Goal: Information Seeking & Learning: Compare options

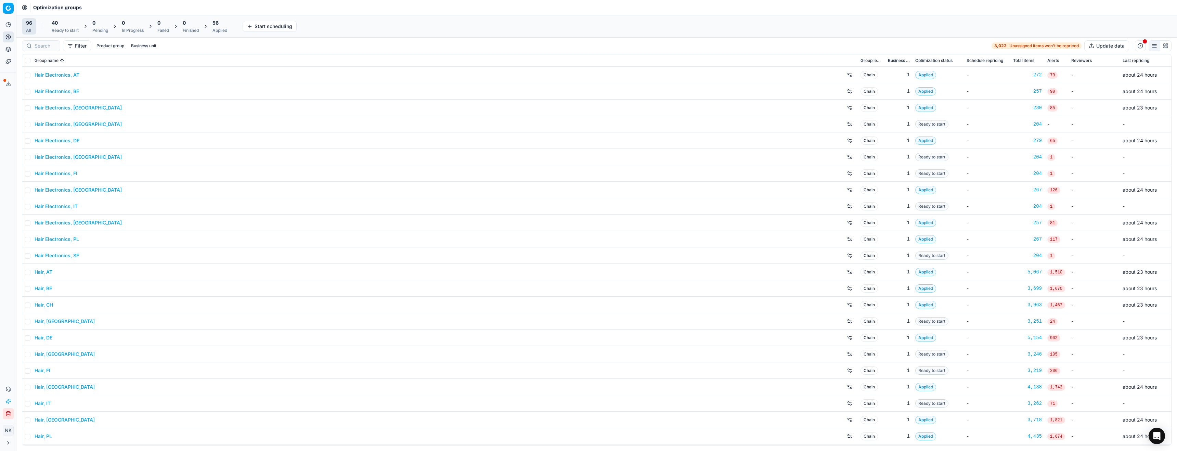
click at [61, 76] on link "Hair Electronics, AT" at bounding box center [57, 75] width 45 height 7
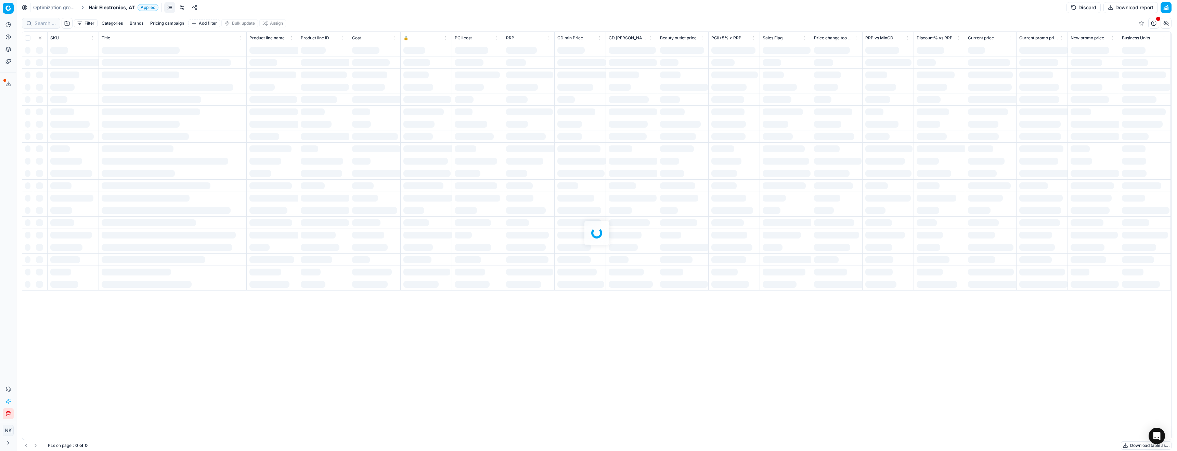
click at [118, 8] on span "Hair Electronics, AT" at bounding box center [112, 7] width 46 height 7
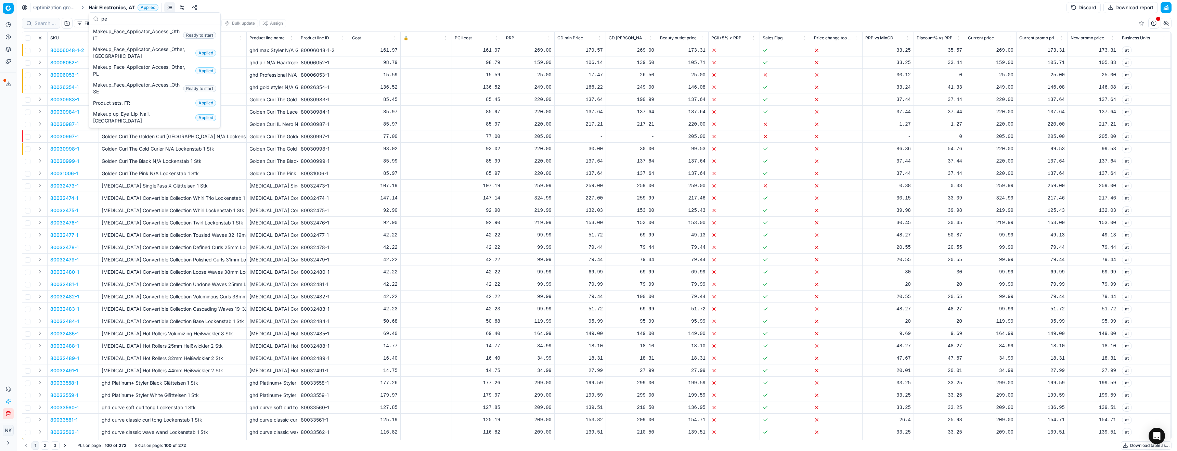
type input "p"
type input "de"
click at [104, 57] on span "Parfum, DE" at bounding box center [107, 54] width 28 height 7
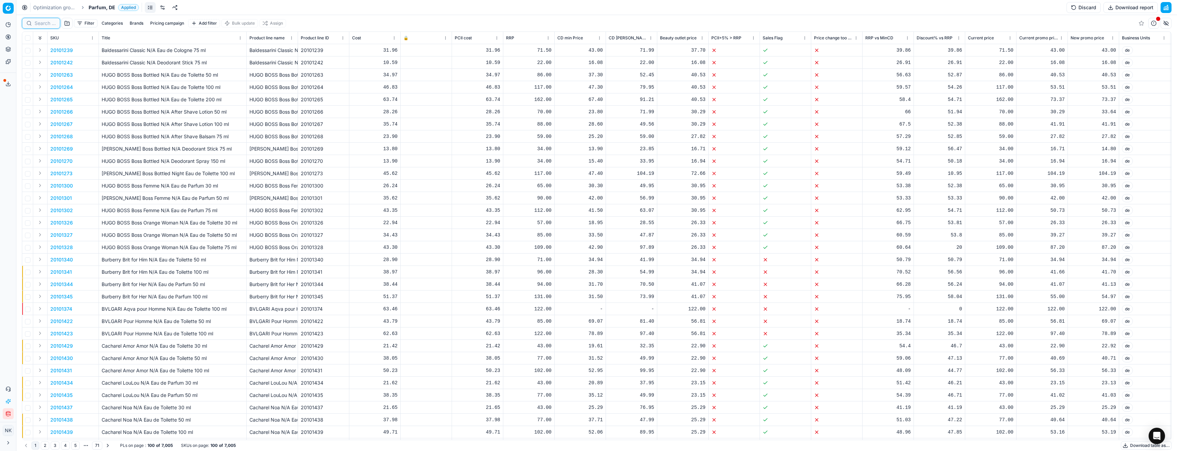
click at [46, 26] on input at bounding box center [45, 23] width 21 height 7
paste input "90007180-0010928"
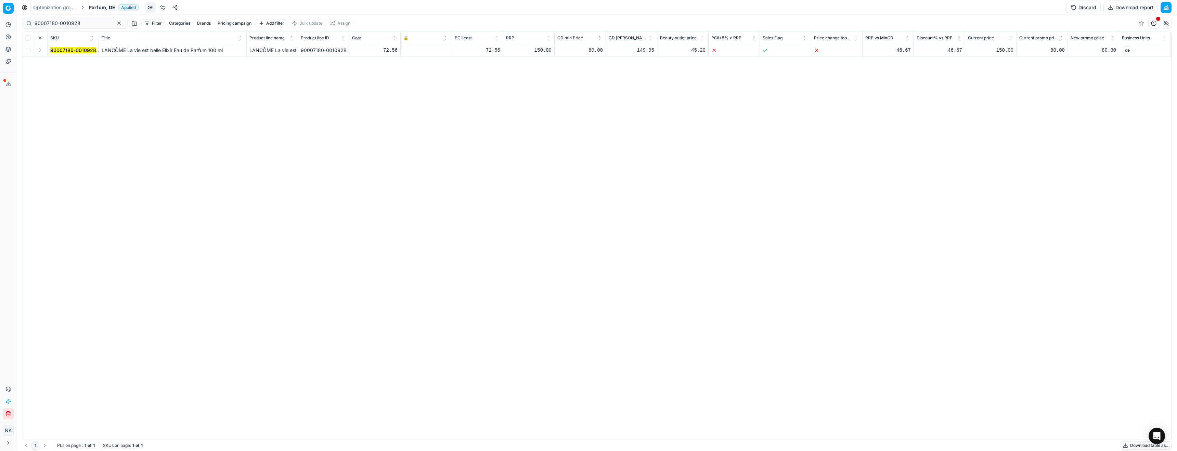
click at [39, 50] on button "Expand" at bounding box center [40, 50] width 8 height 8
click at [67, 62] on mark "90007180-0010928" at bounding box center [73, 63] width 46 height 6
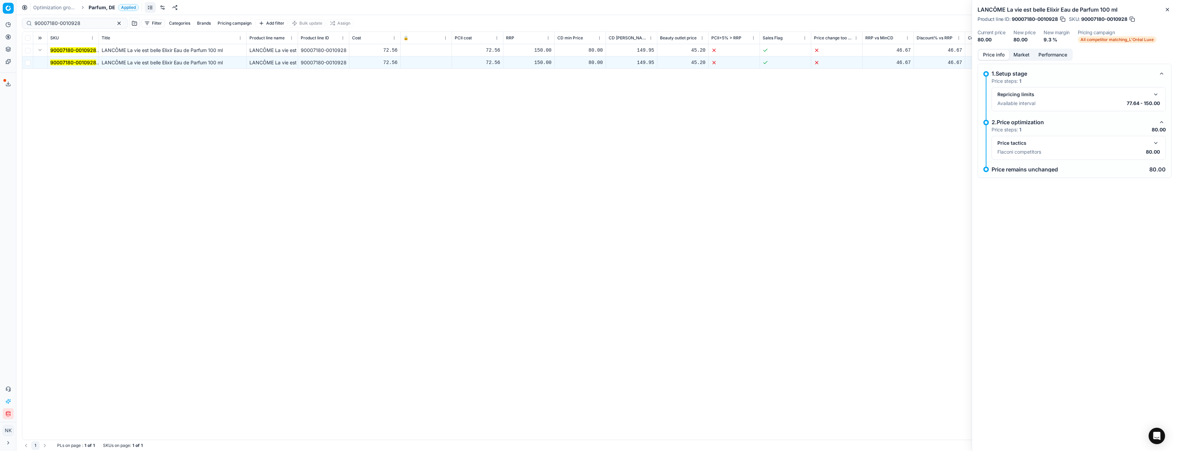
click at [1154, 145] on button "button" at bounding box center [1156, 143] width 8 height 8
click at [1156, 95] on button "button" at bounding box center [1156, 94] width 8 height 8
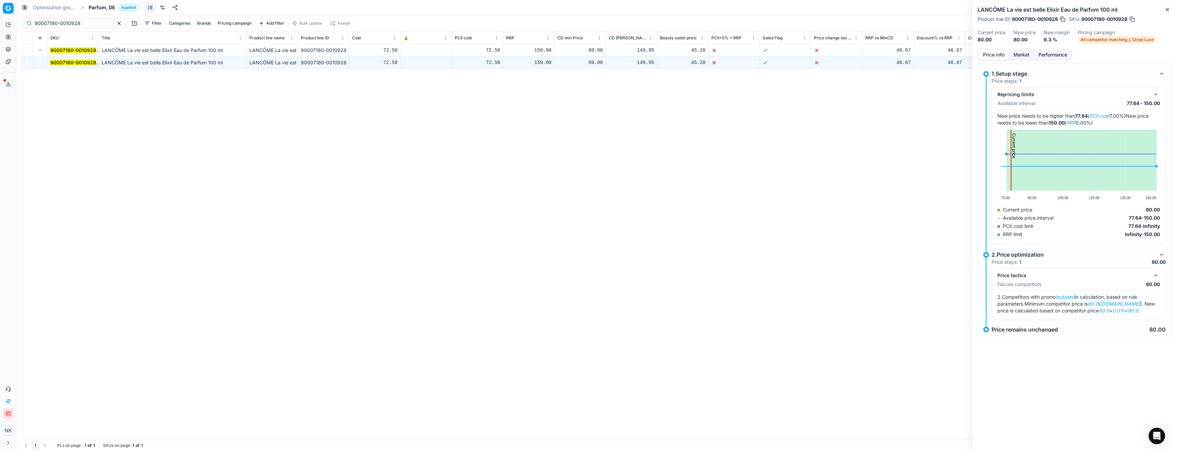
click at [1022, 49] on div "Price info Market Performance" at bounding box center [1025, 55] width 95 height 12
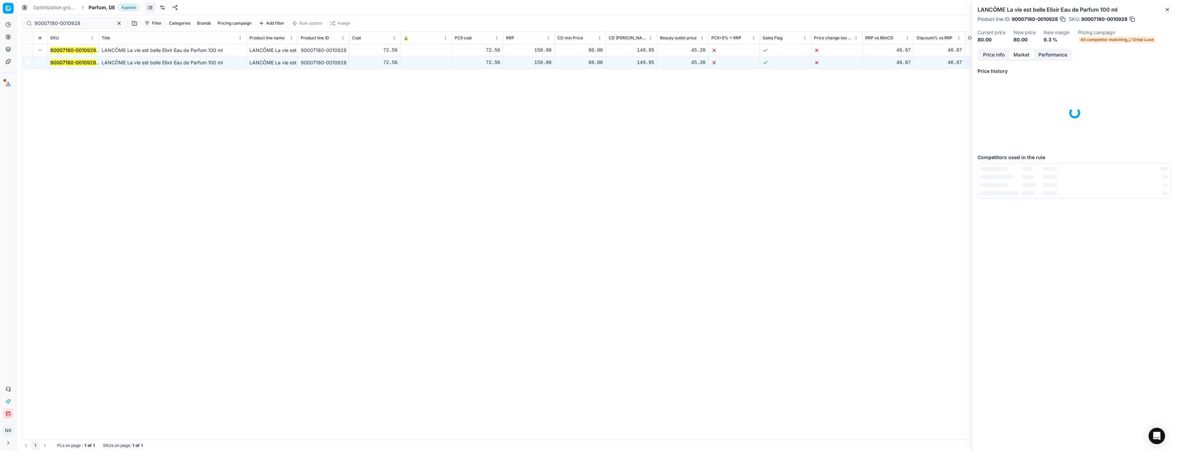
click at [1021, 54] on button "Market" at bounding box center [1021, 55] width 25 height 10
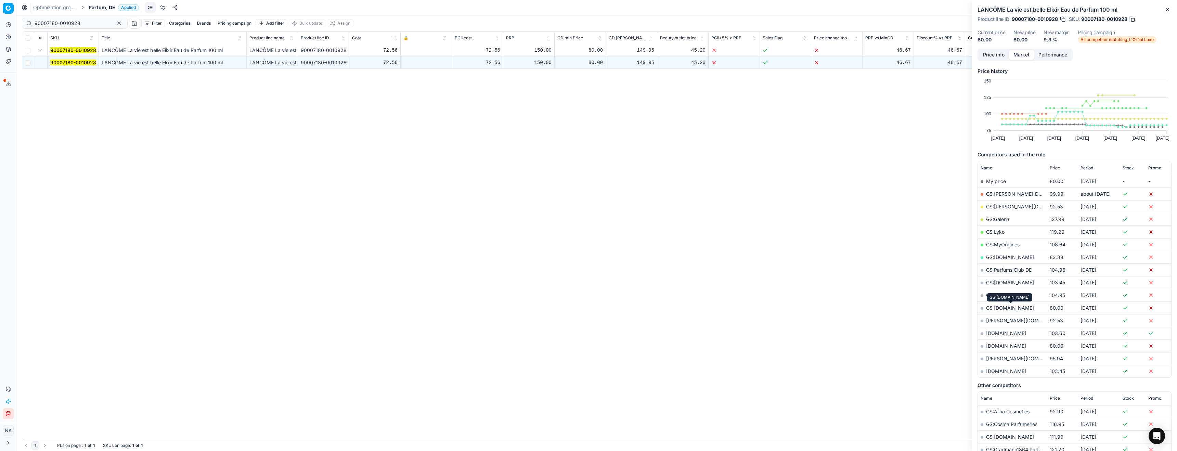
click at [1003, 308] on link "GS:[DOMAIN_NAME]" at bounding box center [1010, 308] width 48 height 6
click at [79, 20] on input "90007180-0010928" at bounding box center [72, 23] width 75 height 7
paste input "80002503-100"
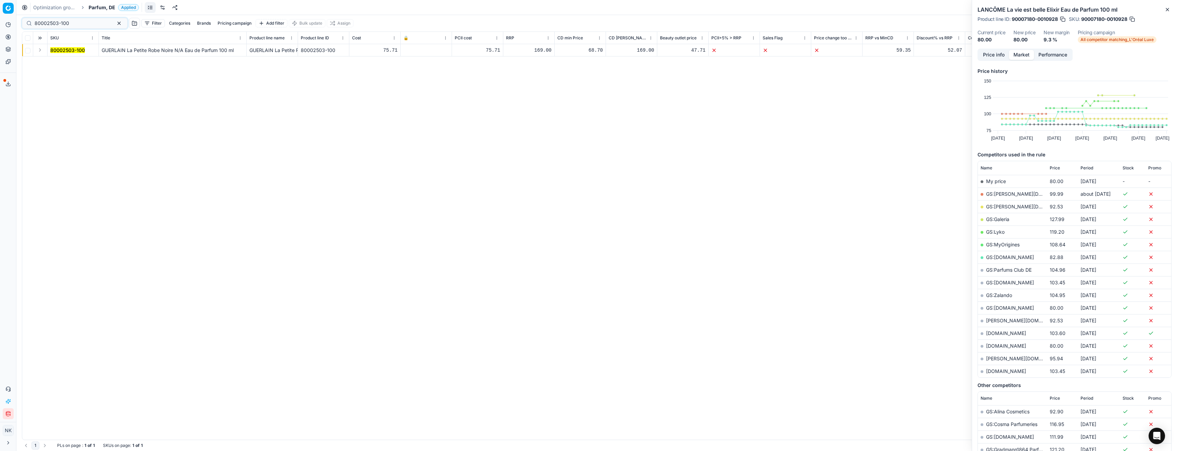
click at [39, 51] on button "Expand" at bounding box center [40, 50] width 8 height 8
click at [57, 63] on mark "80002503-100" at bounding box center [67, 63] width 35 height 6
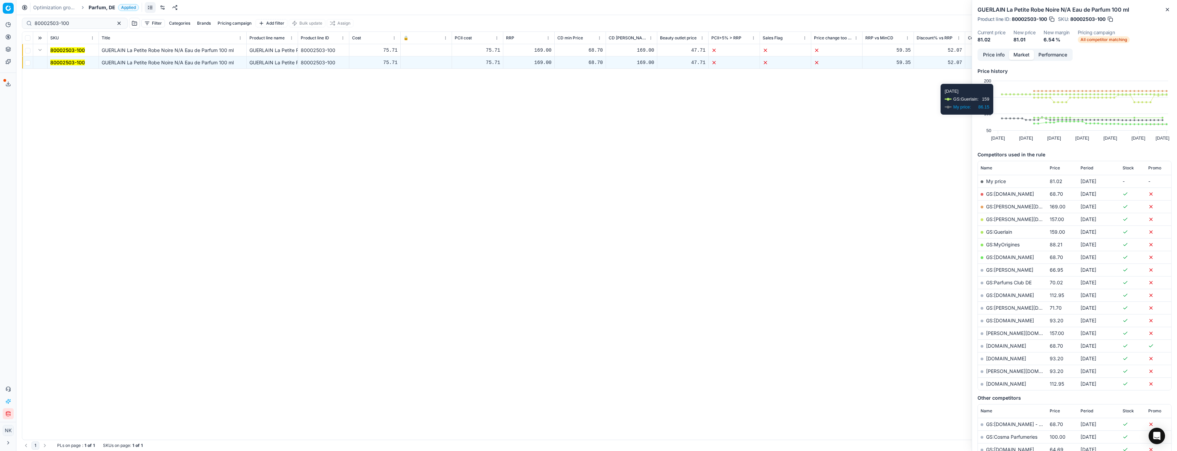
click at [1000, 57] on button "Price info" at bounding box center [994, 55] width 30 height 10
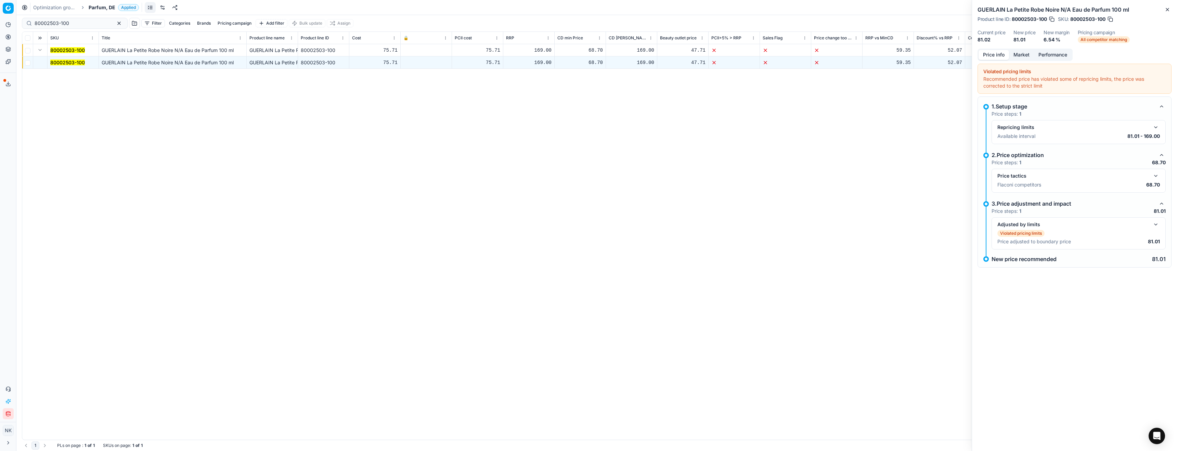
click at [1155, 176] on button "button" at bounding box center [1156, 176] width 8 height 8
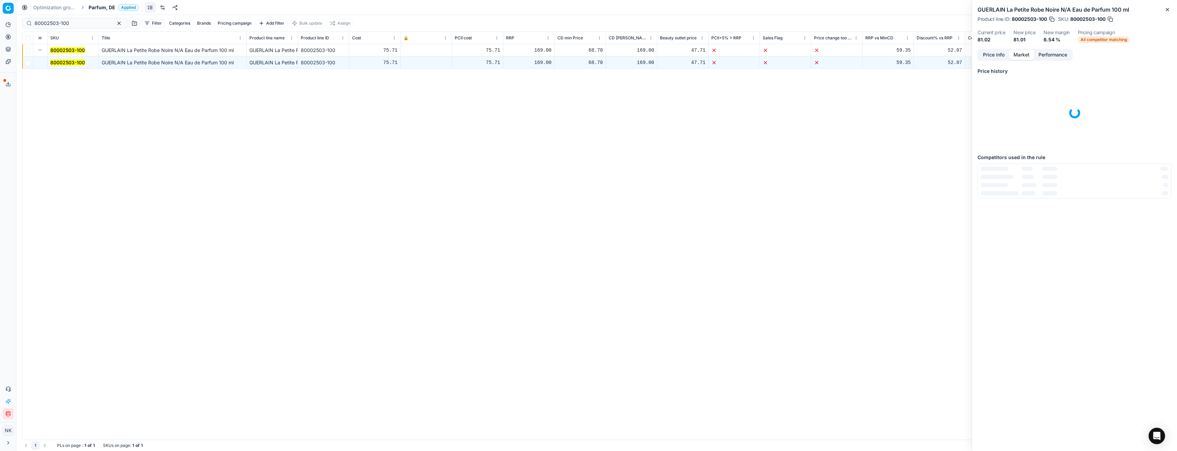
click at [1027, 58] on button "Market" at bounding box center [1021, 55] width 25 height 10
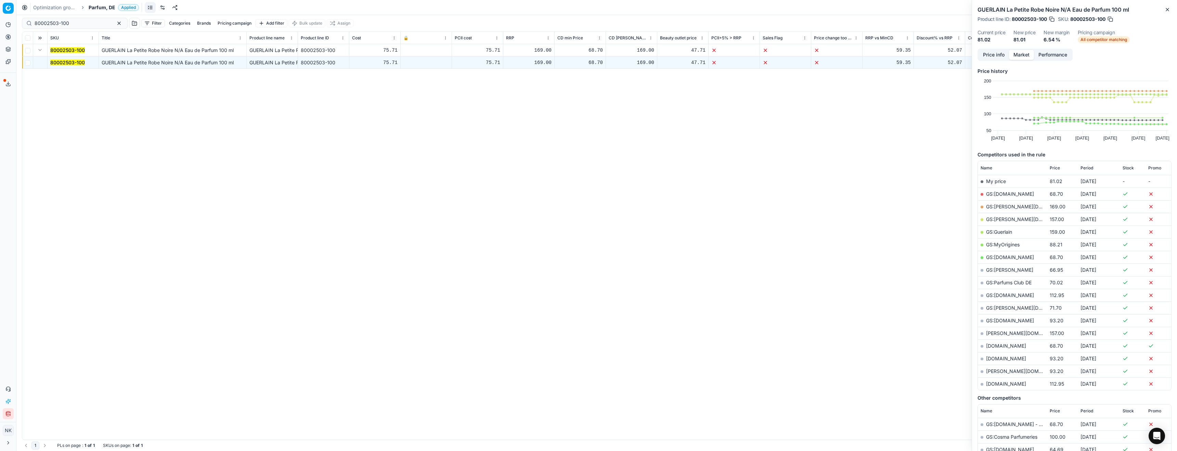
click at [994, 255] on link "GS:[DOMAIN_NAME]" at bounding box center [1010, 257] width 48 height 6
click at [83, 25] on input "80002503-100" at bounding box center [72, 23] width 75 height 7
click at [69, 20] on input "80002503-100" at bounding box center [72, 23] width 75 height 7
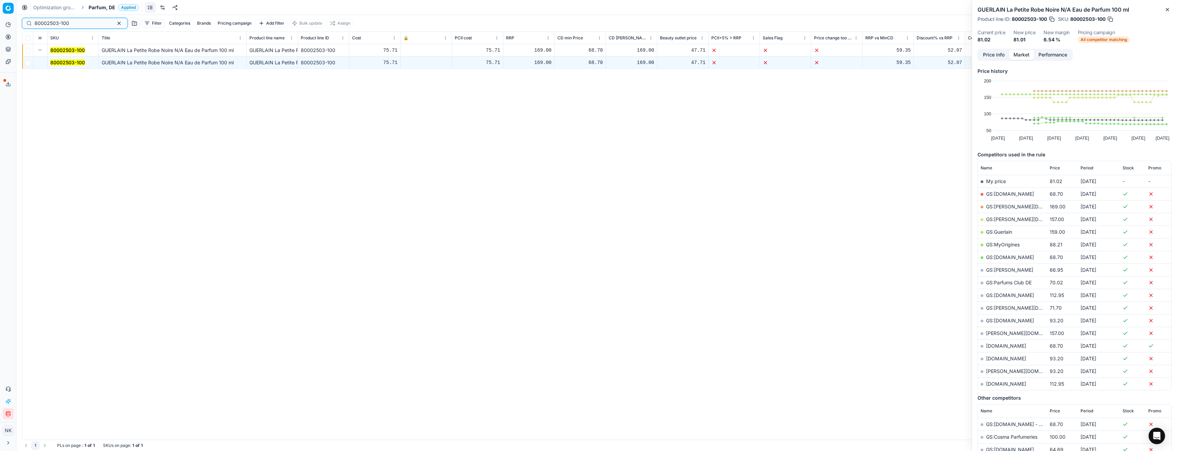
click at [69, 20] on input "80002503-100" at bounding box center [72, 23] width 75 height 7
paste input "20101463"
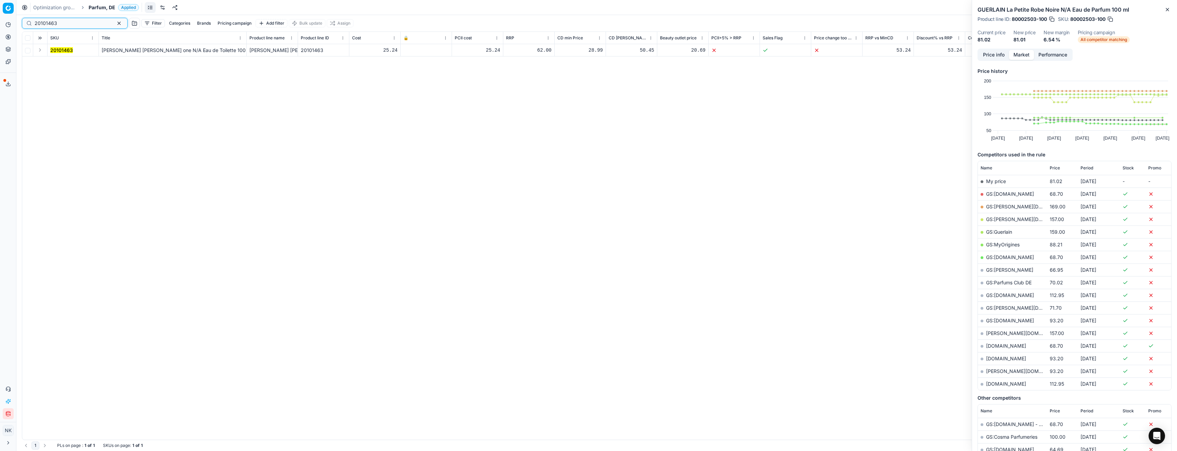
type input "20101463"
click at [41, 51] on button "Expand" at bounding box center [40, 50] width 8 height 8
click at [63, 62] on mark "20101463" at bounding box center [61, 63] width 23 height 6
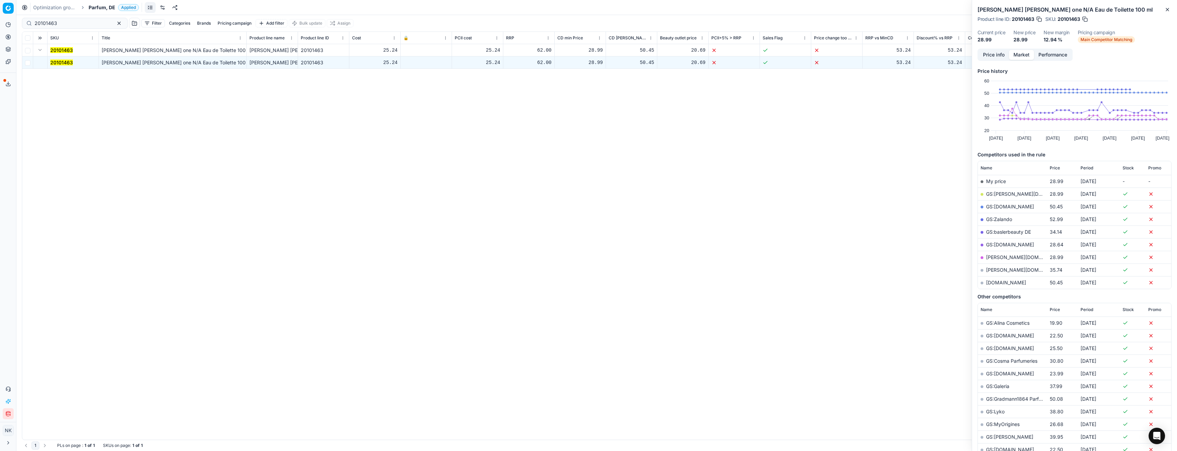
click at [994, 193] on link "GS:[PERSON_NAME][DOMAIN_NAME]" at bounding box center [1029, 194] width 87 height 6
click at [113, 3] on div "Optimization groups Parfum, DE Applied Discard Download report" at bounding box center [596, 7] width 1161 height 15
click at [107, 3] on div "Optimization groups Parfum, DE Applied Discard Download report" at bounding box center [596, 7] width 1161 height 15
click at [104, 10] on span "Parfum, DE" at bounding box center [102, 7] width 27 height 7
type input "de"
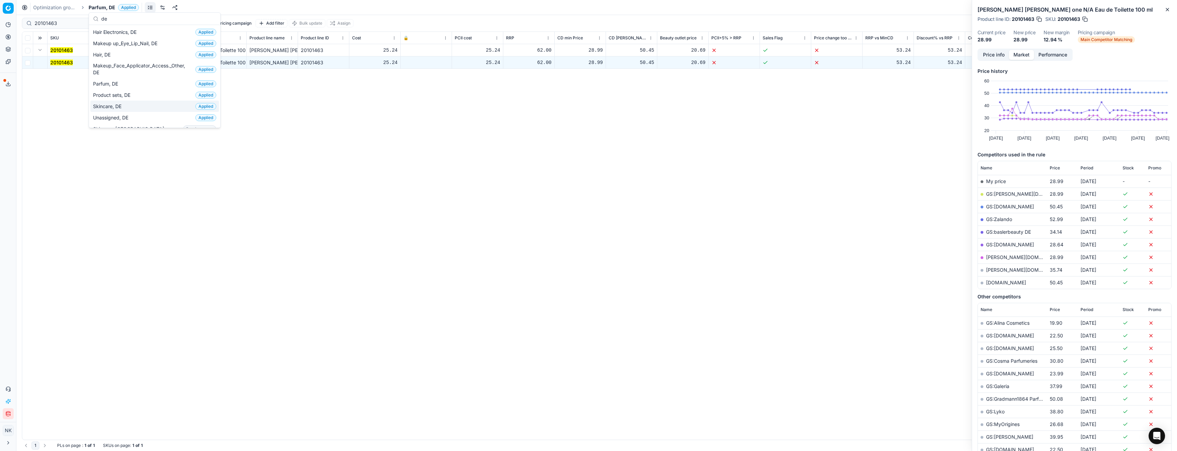
click at [114, 107] on span "Skincare, DE" at bounding box center [108, 106] width 31 height 7
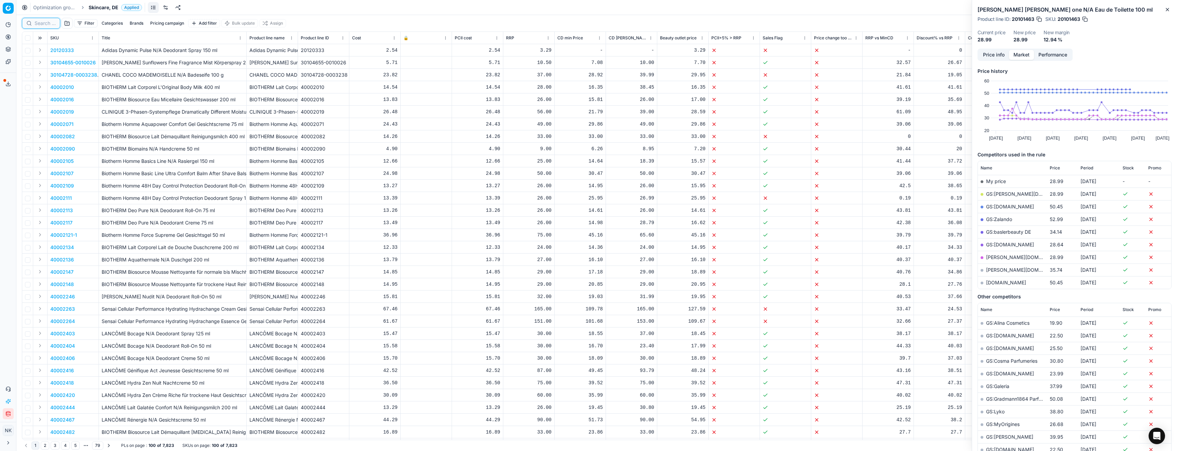
click at [44, 24] on input at bounding box center [45, 23] width 21 height 7
paste input "80037062-100"
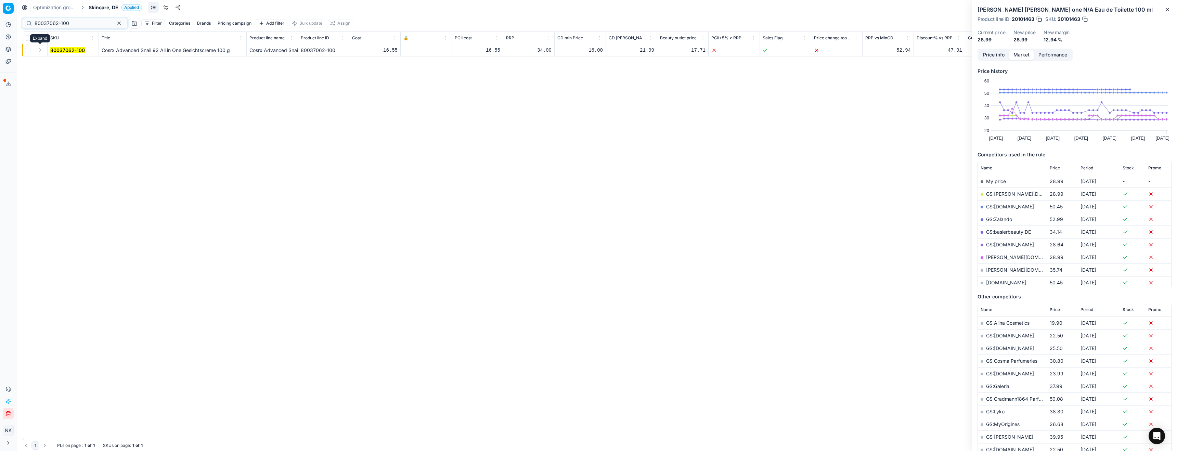
click at [38, 49] on button "Expand" at bounding box center [40, 50] width 8 height 8
click at [63, 65] on mark "80037062-100" at bounding box center [67, 63] width 35 height 6
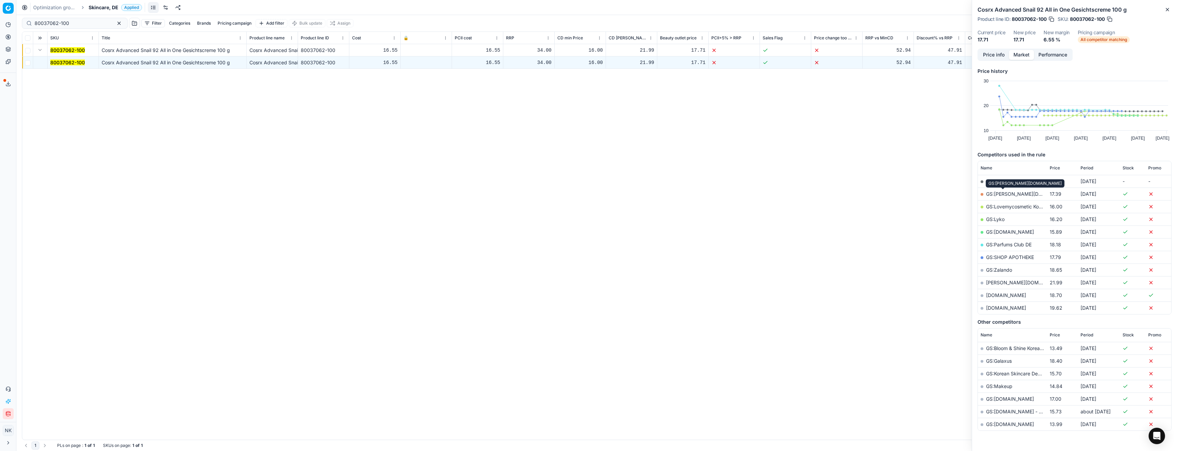
click at [1008, 194] on link "GS:[PERSON_NAME][DOMAIN_NAME]" at bounding box center [1029, 194] width 87 height 6
click at [994, 221] on link "GS:Lyko" at bounding box center [995, 219] width 18 height 6
click at [76, 23] on input "80037062-100" at bounding box center [72, 23] width 75 height 7
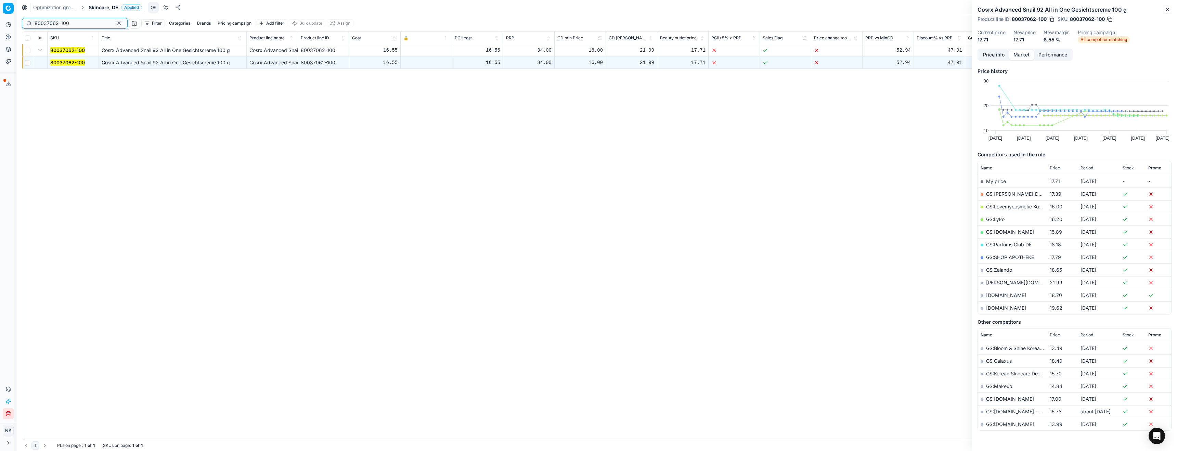
paste input "90004019-0005861"
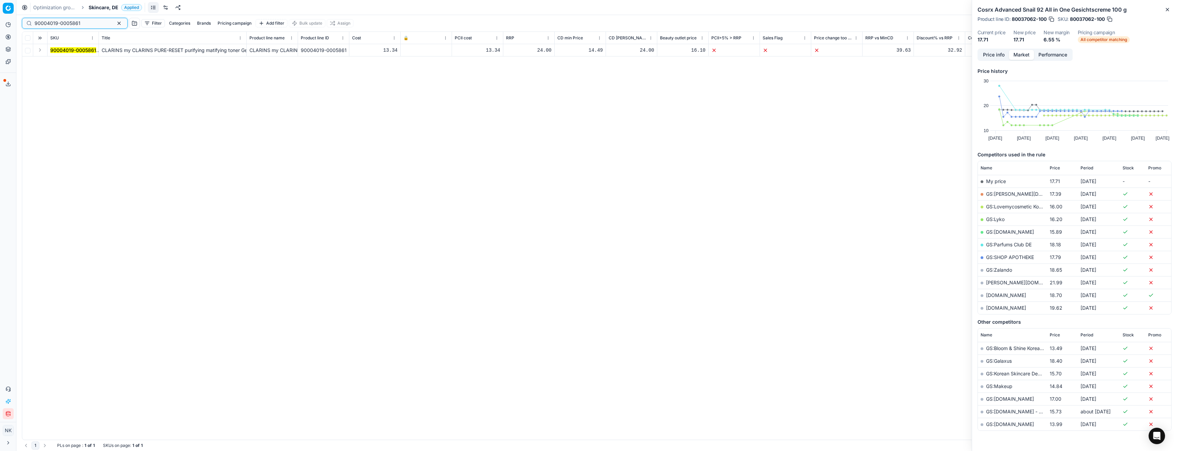
type input "90004019-0005861"
click at [38, 49] on button "Expand" at bounding box center [40, 50] width 8 height 8
click at [52, 60] on mark "90004019-0005861" at bounding box center [73, 63] width 46 height 6
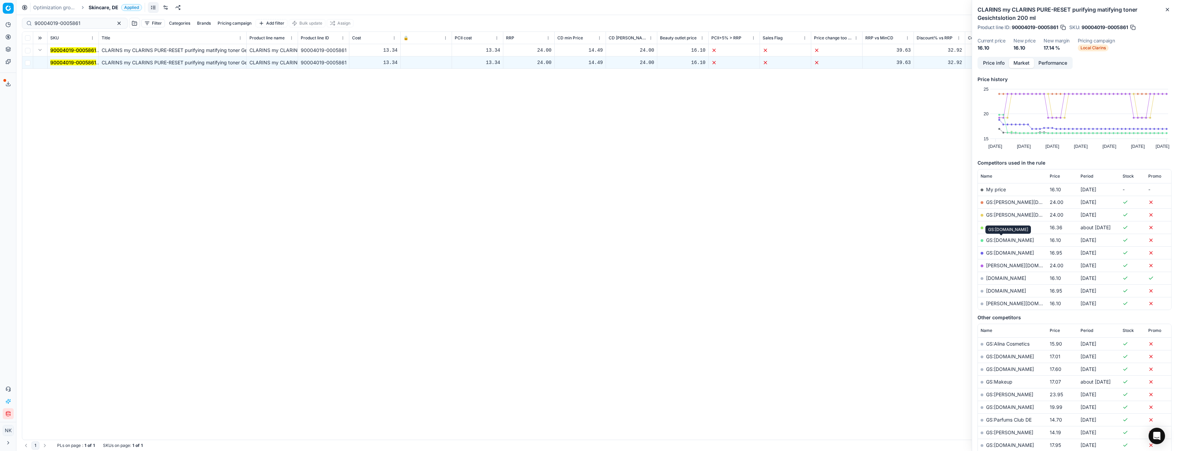
click at [1002, 240] on link "GS:[DOMAIN_NAME]" at bounding box center [1010, 240] width 48 height 6
click at [95, 10] on span "Skincare, DE" at bounding box center [104, 7] width 30 height 7
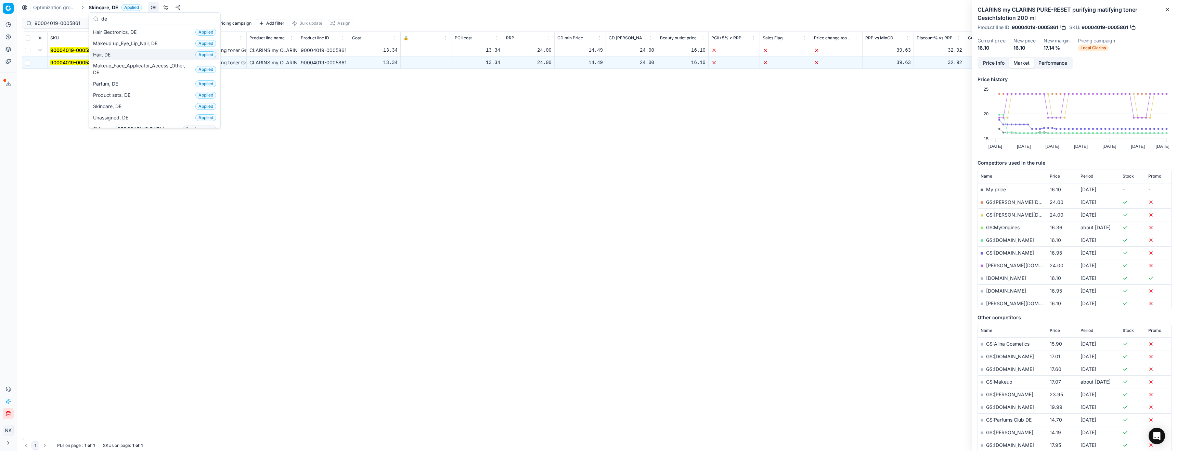
type input "de"
click at [106, 54] on span "Hair, DE" at bounding box center [103, 54] width 20 height 7
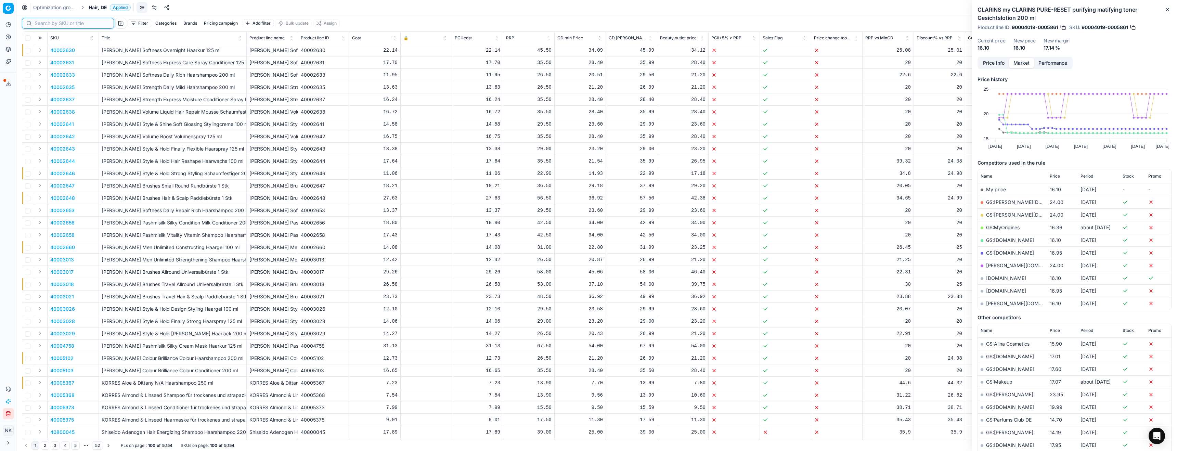
click at [43, 23] on input at bounding box center [72, 23] width 75 height 7
paste input "90000967-0001254"
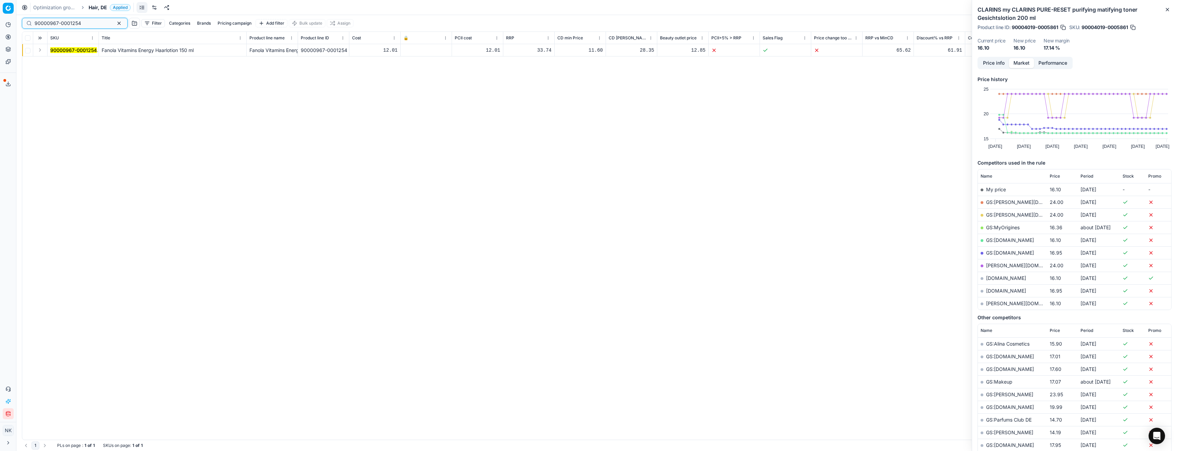
type input "90000967-0001254"
click at [43, 50] on button "Expand" at bounding box center [40, 50] width 8 height 8
click at [62, 63] on mark "90000967-0001254" at bounding box center [73, 63] width 47 height 6
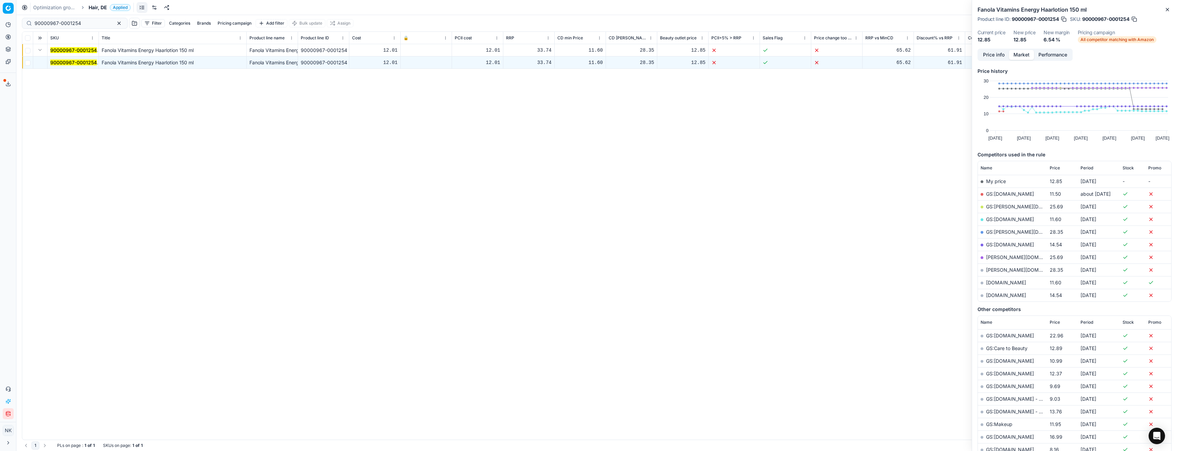
click at [998, 218] on link "GS:[DOMAIN_NAME]" at bounding box center [1010, 219] width 48 height 6
click at [101, 9] on span "Hair, DE" at bounding box center [98, 7] width 18 height 7
type input "de"
click at [131, 43] on span "Makeup up_Eye_Lip_Nail, DE" at bounding box center [126, 43] width 67 height 7
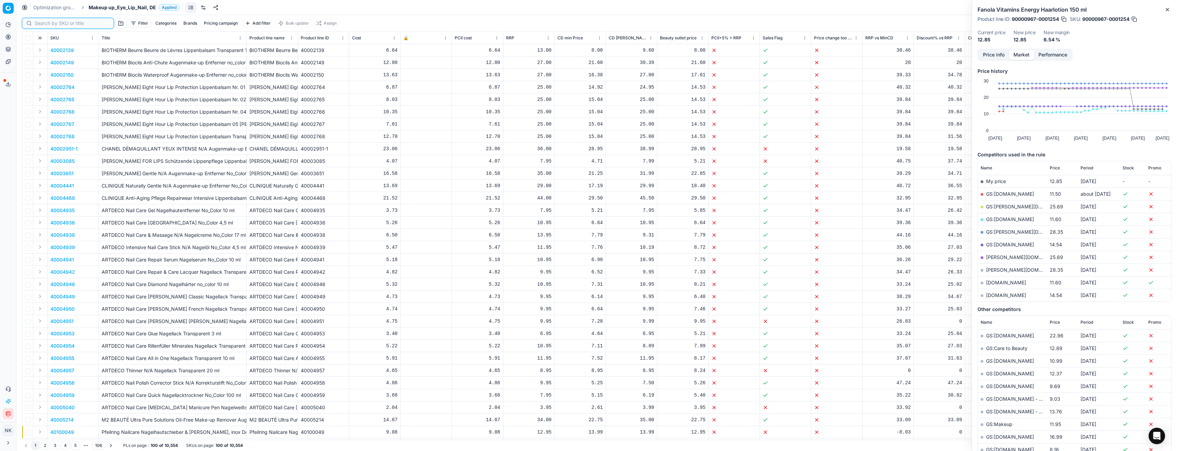
click at [45, 22] on input at bounding box center [72, 23] width 75 height 7
paste input "80013105-5-2"
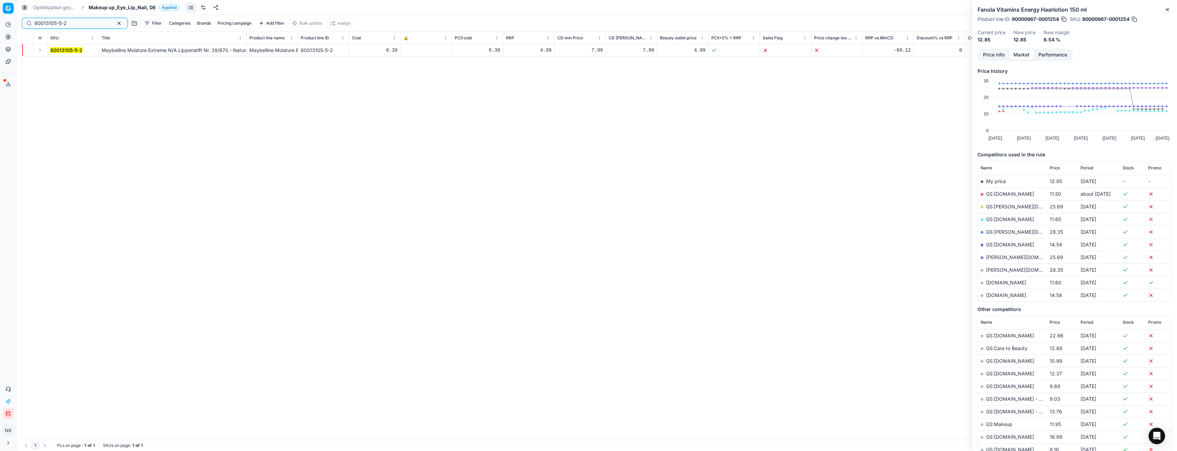
type input "80013105-5-2"
click at [38, 47] on button "Expand" at bounding box center [40, 50] width 8 height 8
click at [59, 63] on mark "80013105-5-2" at bounding box center [66, 63] width 32 height 6
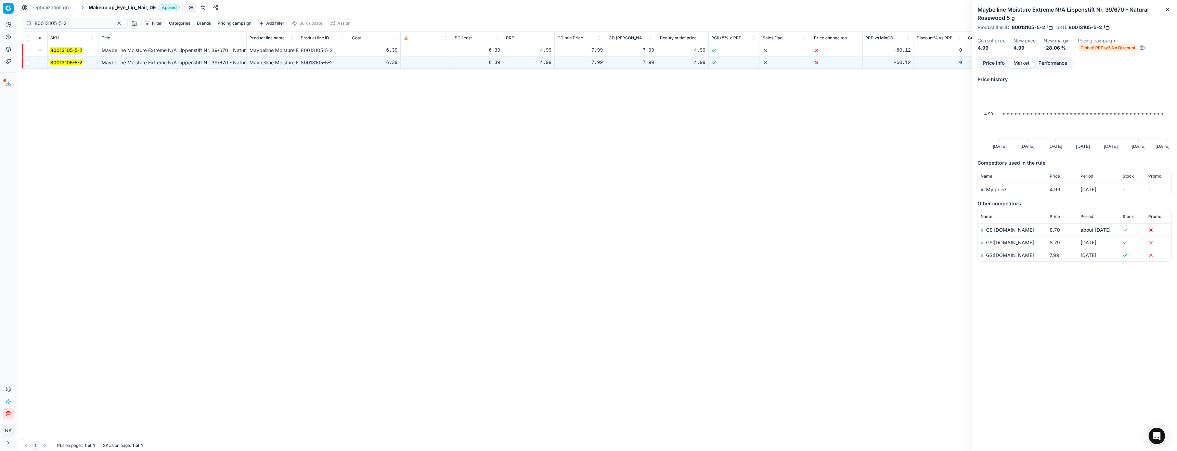
click at [990, 68] on div "Price info Market Performance" at bounding box center [1025, 63] width 95 height 12
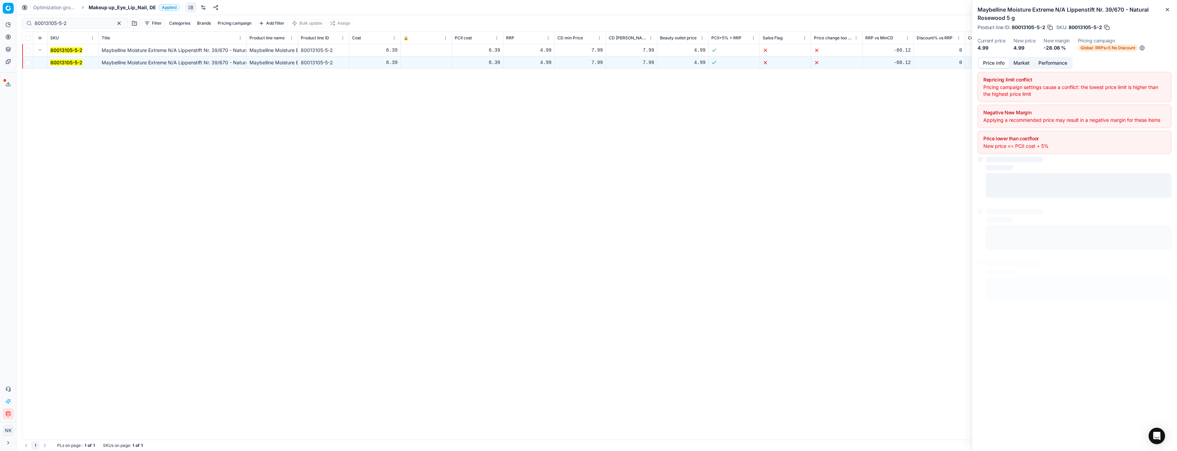
click at [991, 63] on button "Price info" at bounding box center [994, 63] width 30 height 10
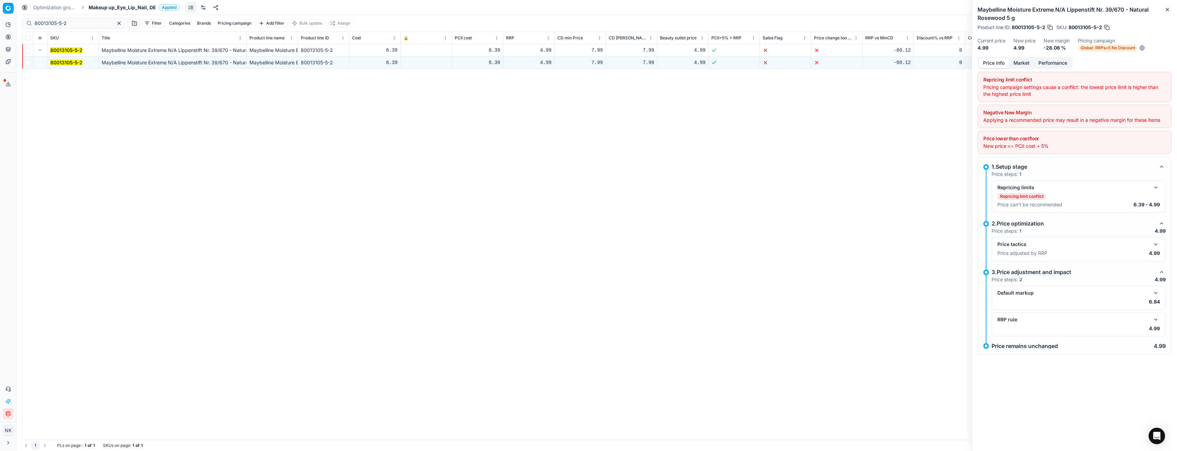
click at [1155, 321] on button "button" at bounding box center [1156, 319] width 8 height 8
click at [1155, 294] on button "button" at bounding box center [1156, 293] width 8 height 8
click at [1157, 241] on button "button" at bounding box center [1156, 244] width 8 height 8
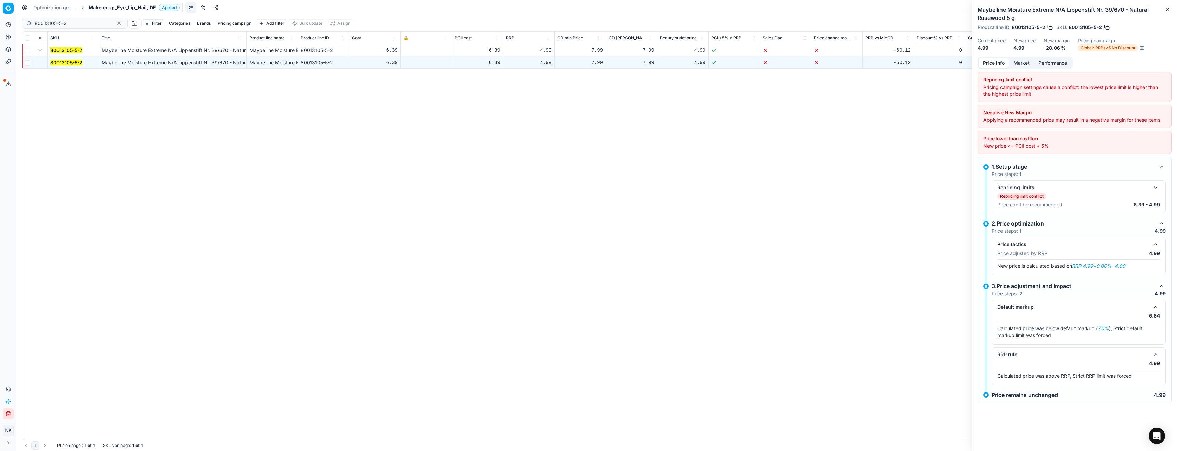
click at [1153, 190] on button "button" at bounding box center [1156, 187] width 8 height 8
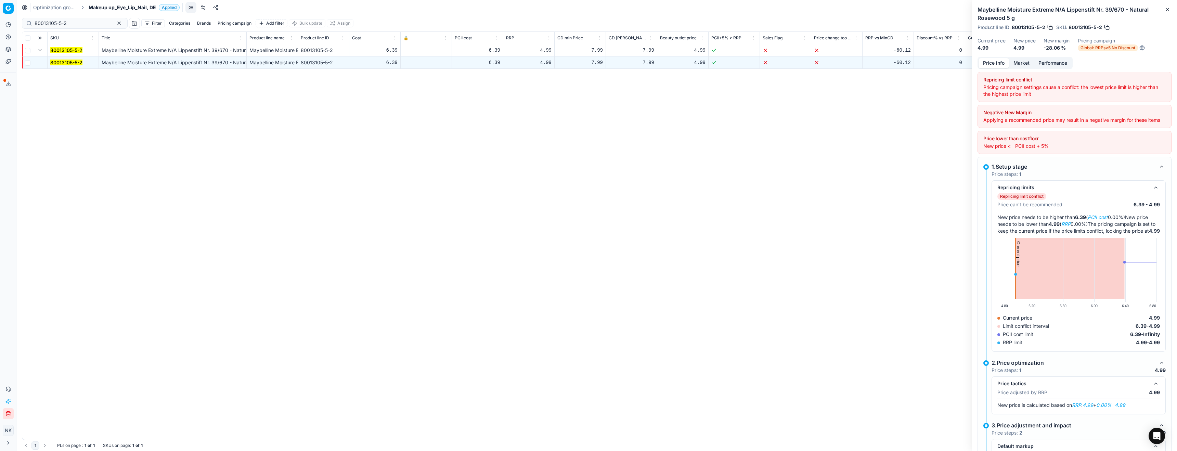
click at [1018, 64] on button "Market" at bounding box center [1021, 63] width 25 height 10
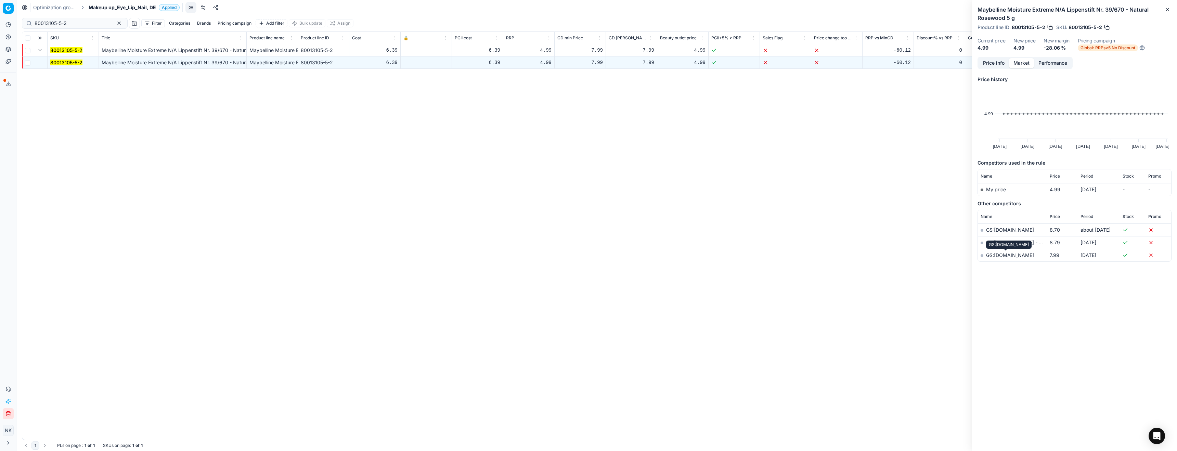
click at [1003, 255] on link "GS:Rossmann.de" at bounding box center [1010, 255] width 48 height 6
click at [73, 26] on input "80013105-5-2" at bounding box center [72, 23] width 75 height 7
click at [76, 22] on input "80013105-5-2" at bounding box center [72, 23] width 75 height 7
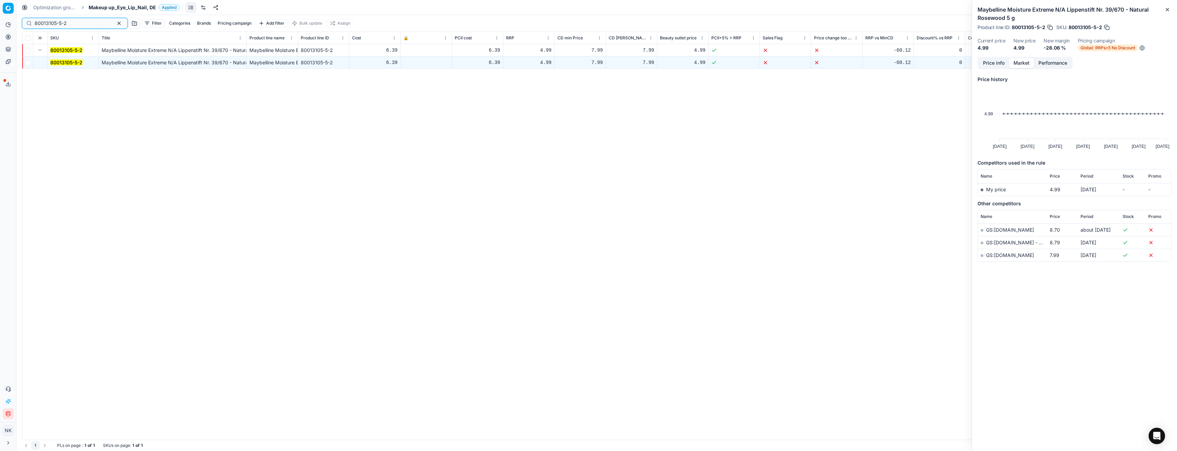
click at [76, 22] on input "80013105-5-2" at bounding box center [72, 23] width 75 height 7
click at [108, 8] on span "Makeup up_Eye_Lip_Nail, DE" at bounding box center [122, 7] width 67 height 7
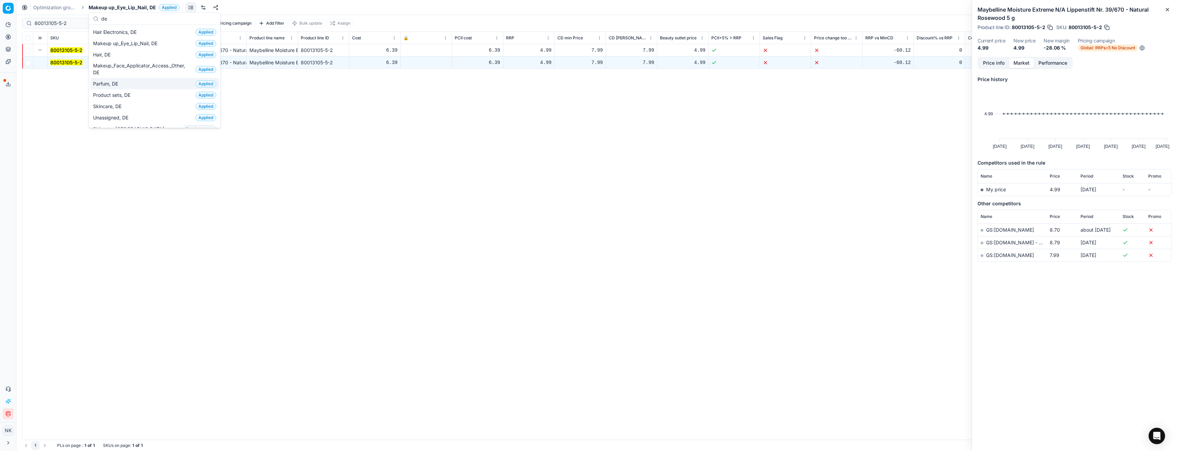
type input "de"
click at [116, 86] on span "Parfum, DE" at bounding box center [107, 83] width 28 height 7
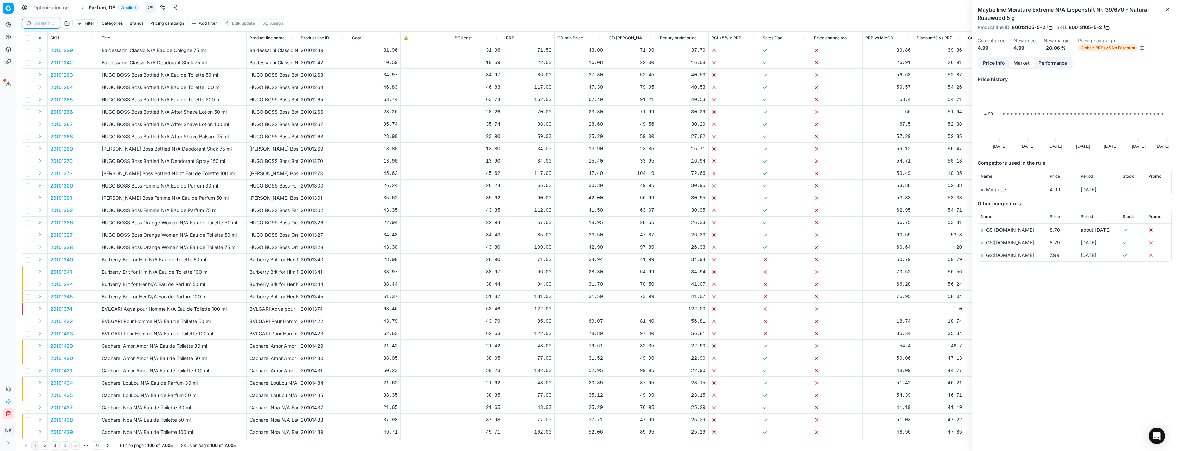
click at [44, 24] on input at bounding box center [45, 23] width 21 height 7
paste input "30103643"
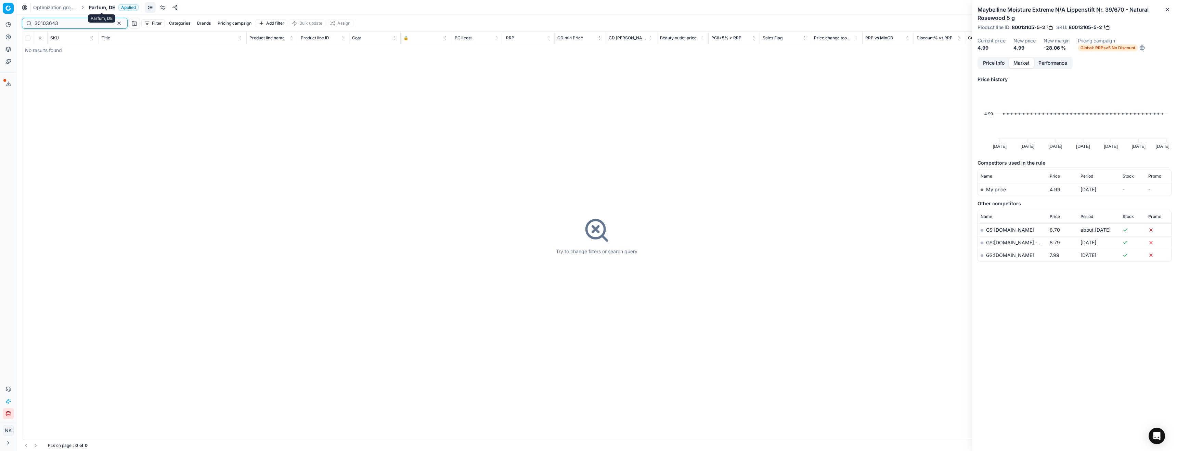
type input "30103643"
click at [93, 6] on span "Parfum, DE" at bounding box center [102, 7] width 27 height 7
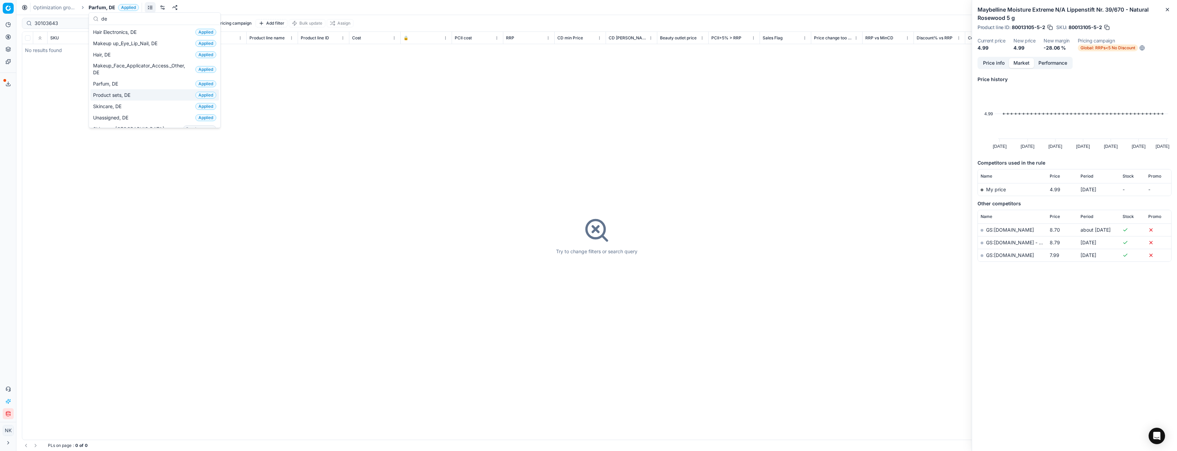
type input "de"
click at [115, 95] on span "Product sets, DE" at bounding box center [113, 95] width 40 height 7
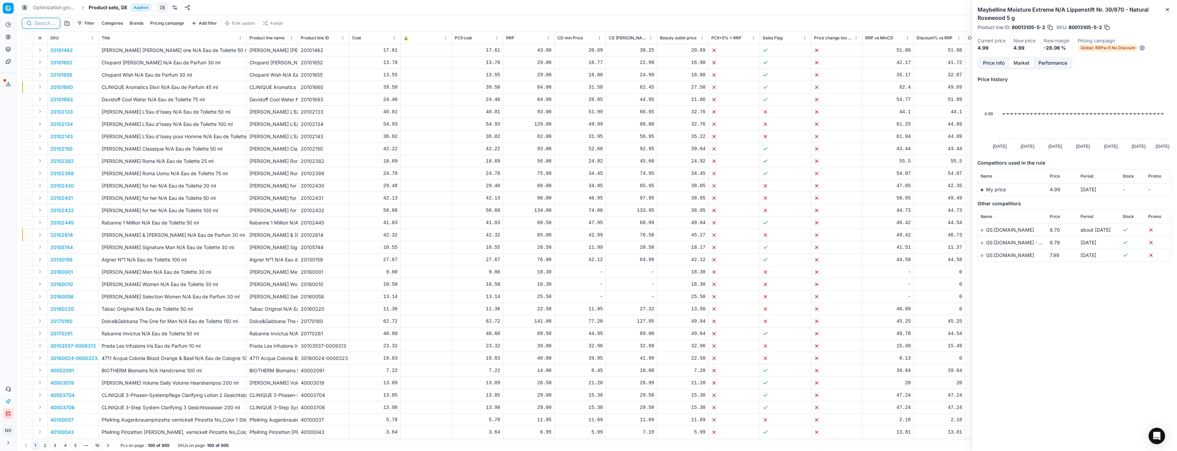
click at [44, 23] on input at bounding box center [45, 23] width 21 height 7
paste input "30103643"
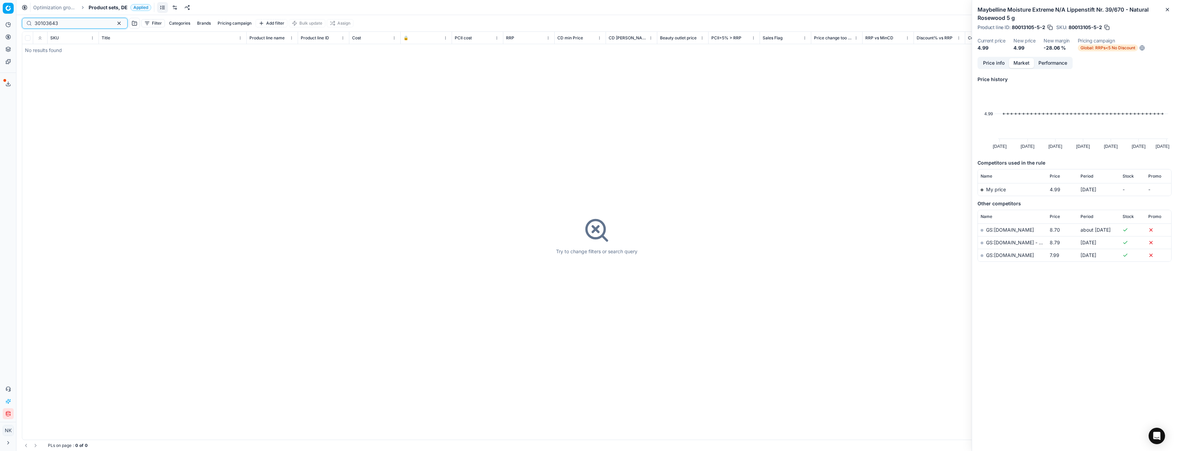
type input "30103643"
click at [38, 82] on link "Products" at bounding box center [66, 83] width 80 height 10
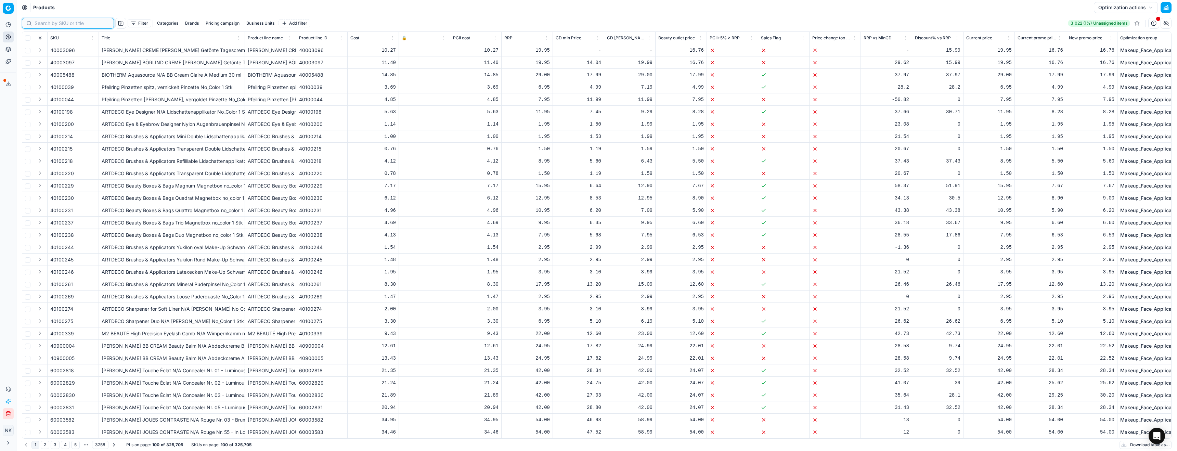
click at [44, 23] on input at bounding box center [72, 23] width 75 height 7
paste input "30103643"
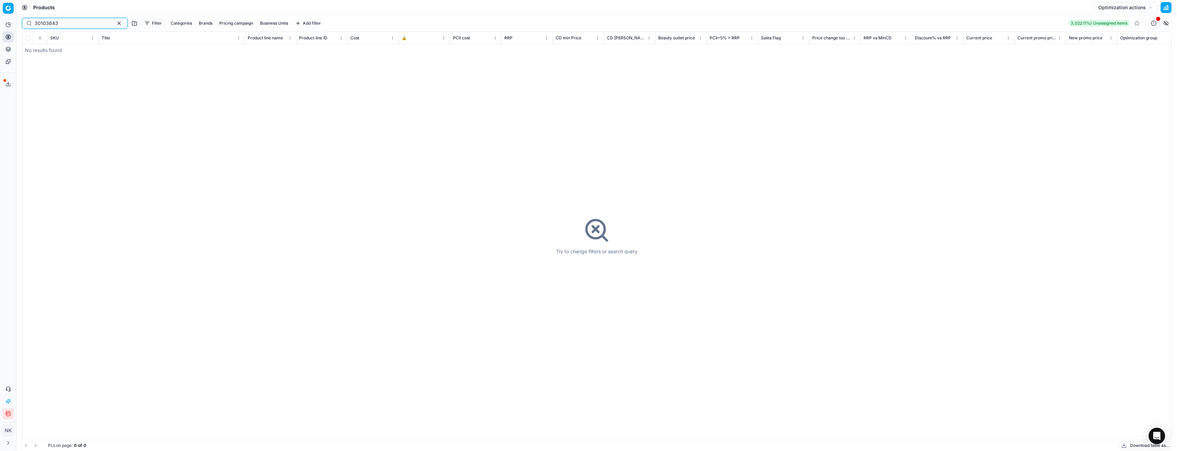
click at [72, 23] on input "30103643" at bounding box center [72, 23] width 75 height 7
paste input "80053748-C"
click at [52, 23] on input "80053748-C" at bounding box center [72, 23] width 75 height 7
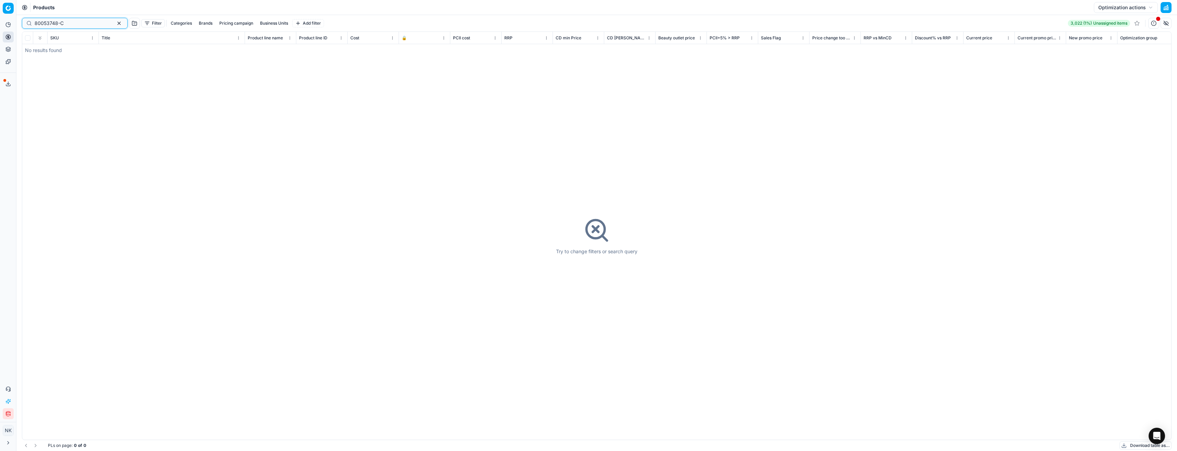
click at [52, 23] on input "80053748-C" at bounding box center [72, 23] width 75 height 7
paste input "74106"
click at [75, 22] on input "80074106-C" at bounding box center [72, 23] width 75 height 7
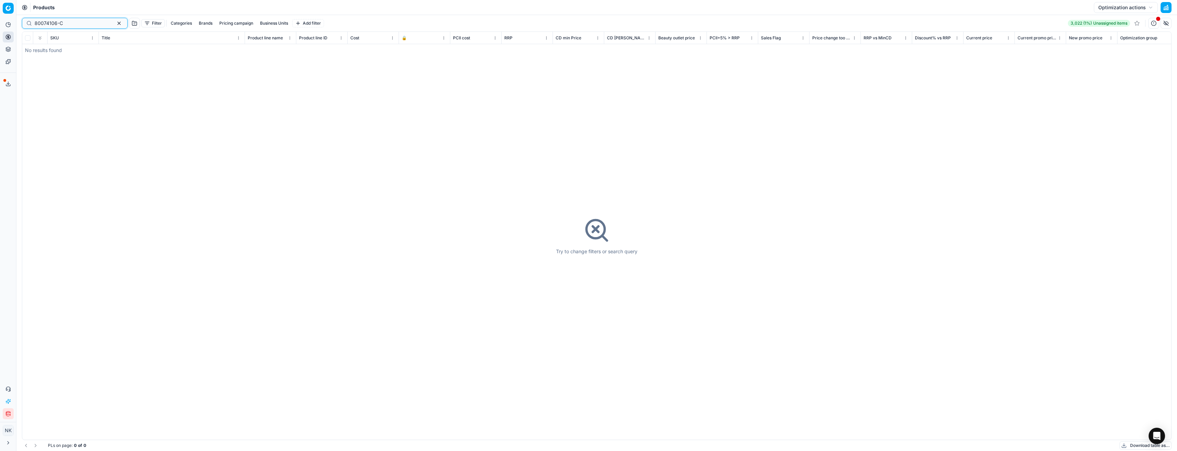
click at [70, 22] on input "80074106-C" at bounding box center [72, 23] width 75 height 7
paste input "90004703"
click at [71, 25] on input "90004703-C" at bounding box center [72, 23] width 75 height 7
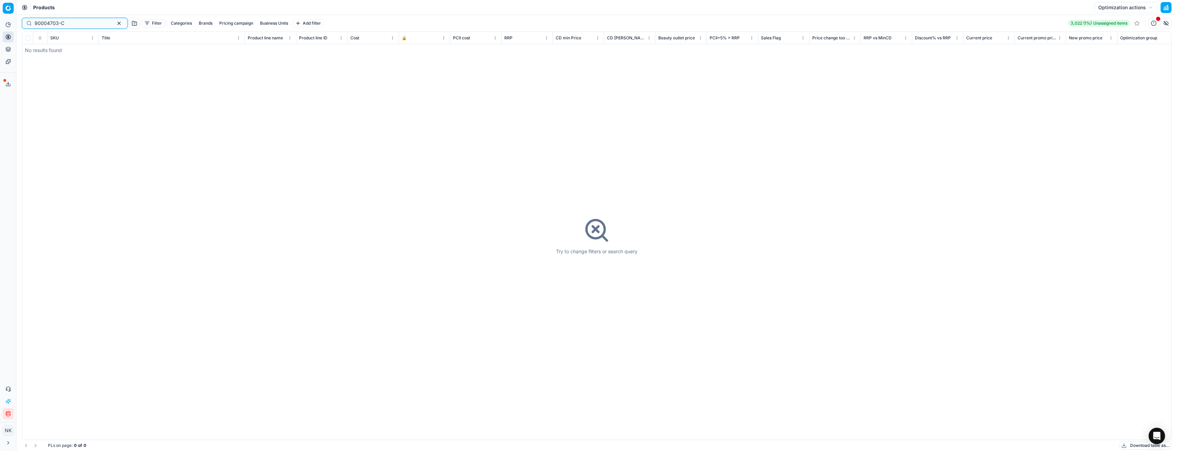
click at [71, 25] on input "90004703-C" at bounding box center [72, 23] width 75 height 7
paste input "6386"
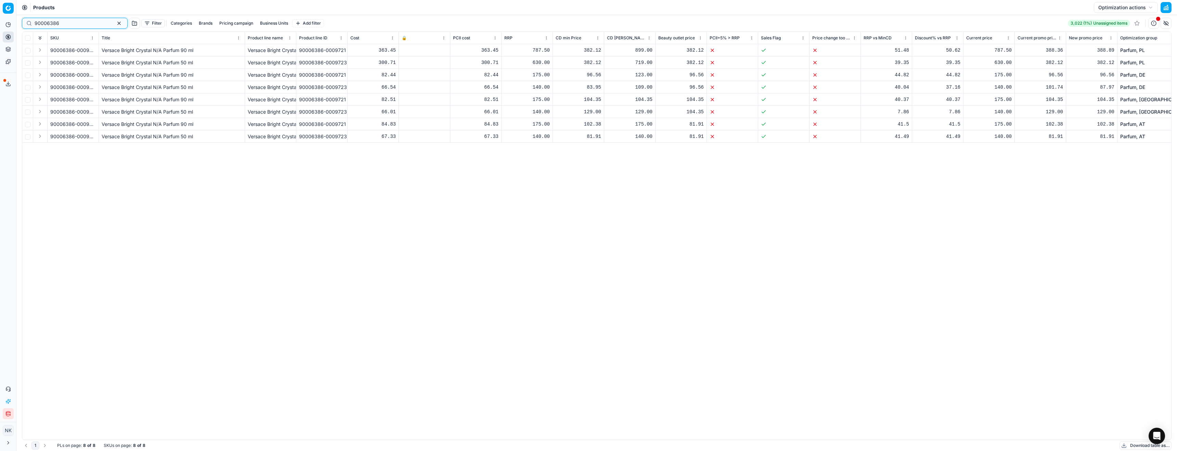
type input "90006386"
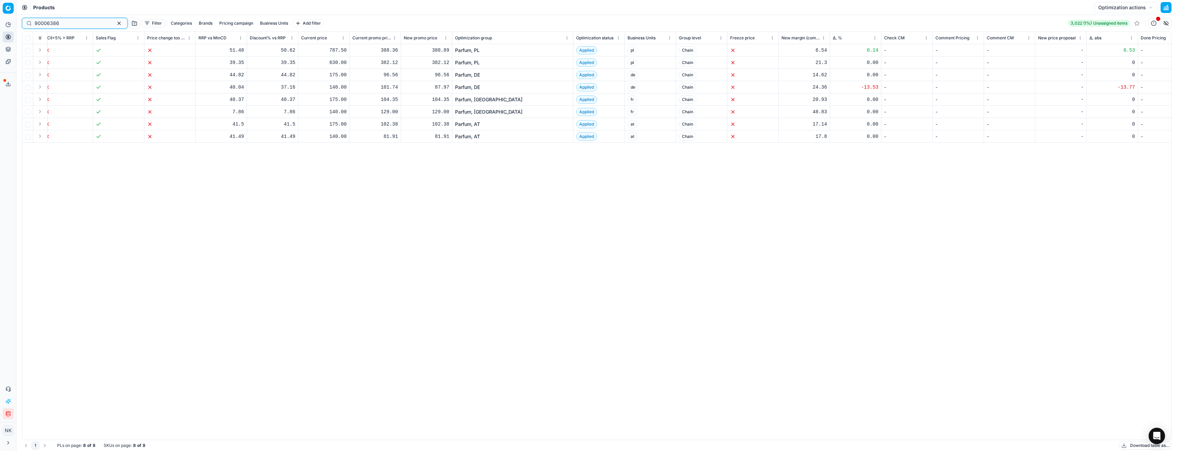
scroll to position [0, 667]
click at [464, 74] on link "Parfum, DE" at bounding box center [466, 75] width 25 height 7
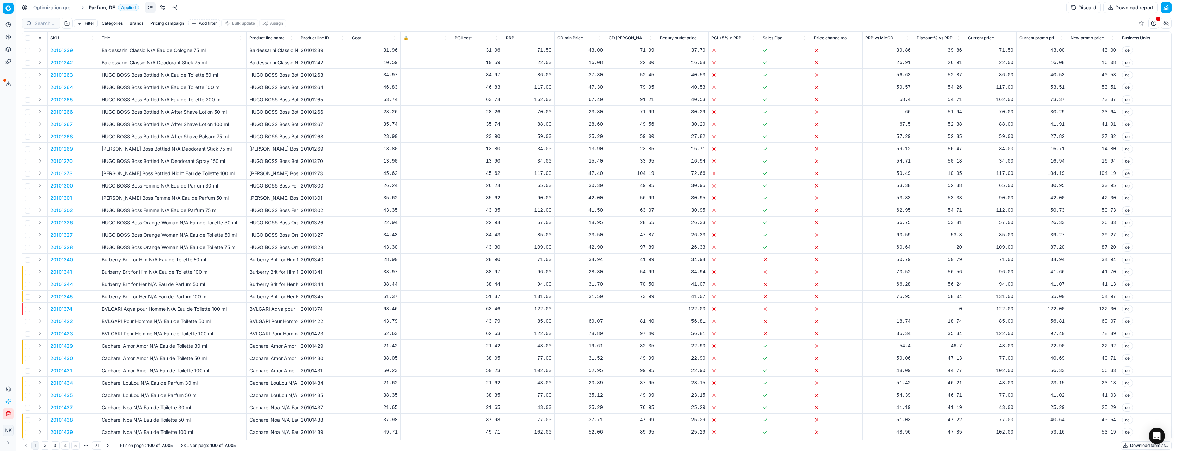
click at [44, 27] on div at bounding box center [41, 23] width 38 height 11
paste input "90006386-C"
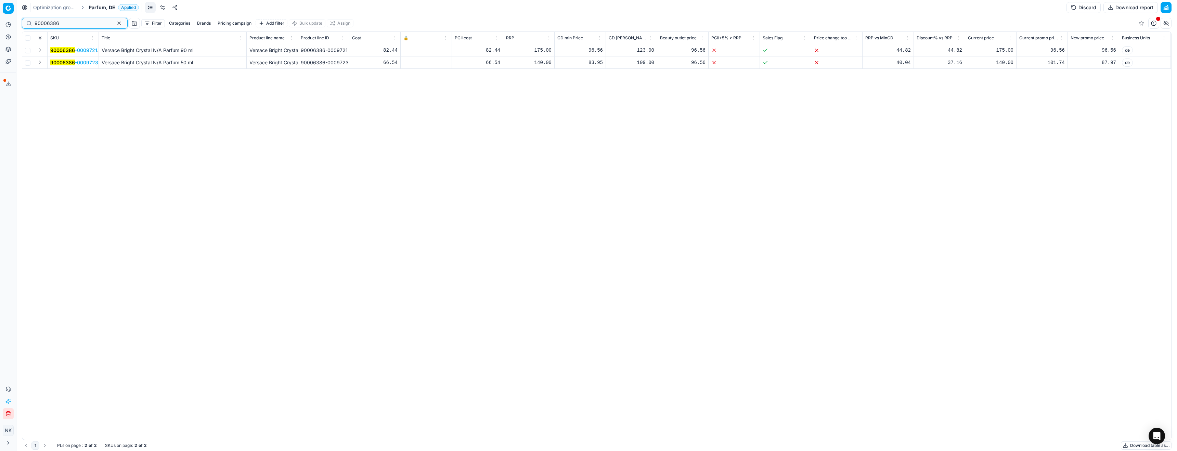
click at [60, 21] on input "90006386" at bounding box center [72, 23] width 75 height 7
paste input "20102644"
click at [41, 52] on button "Expand" at bounding box center [40, 50] width 8 height 8
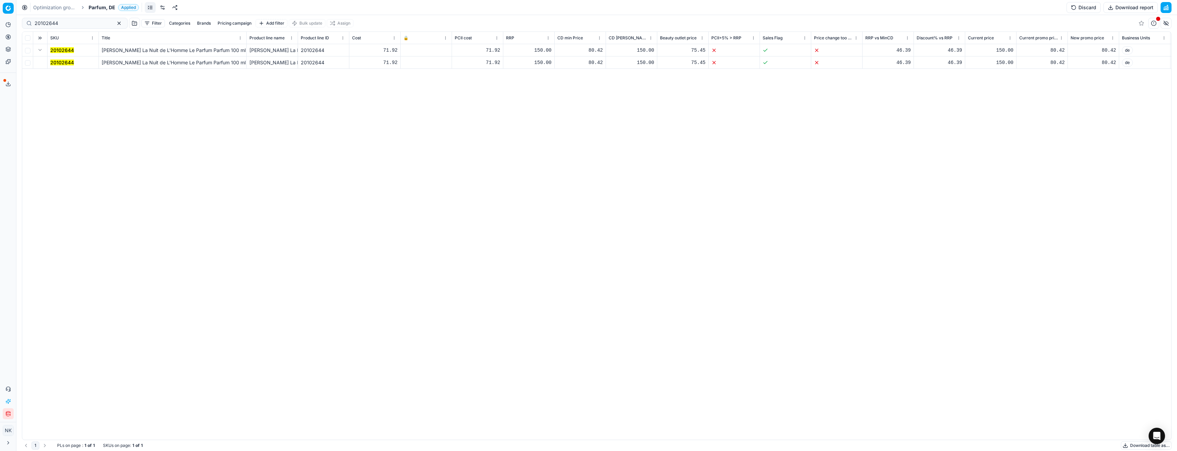
click at [64, 61] on mark "20102644" at bounding box center [62, 63] width 24 height 6
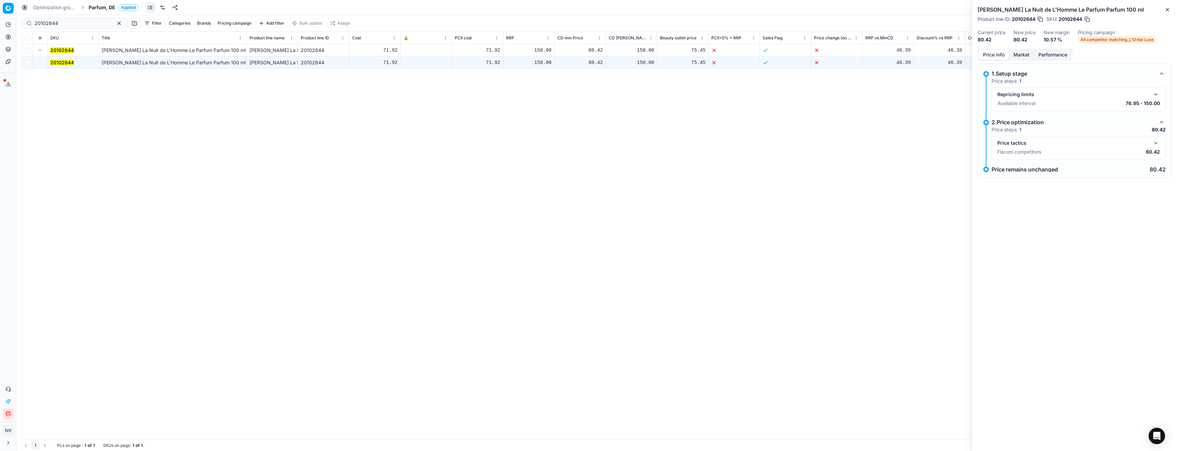
click at [1157, 141] on button "button" at bounding box center [1156, 143] width 8 height 8
click at [1021, 52] on button "Market" at bounding box center [1021, 55] width 25 height 10
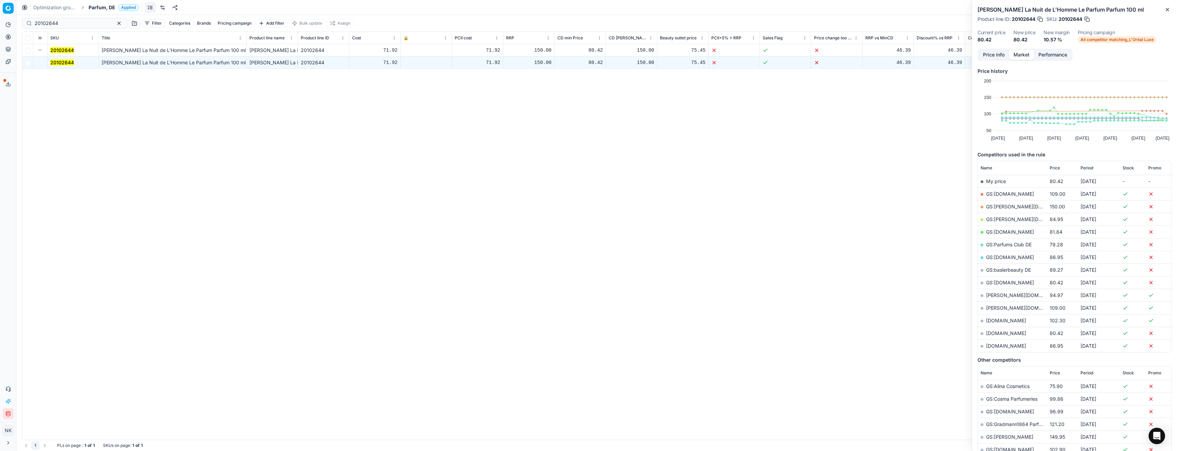
click at [1004, 286] on td "GS:[DOMAIN_NAME]" at bounding box center [1012, 282] width 69 height 13
click at [1005, 282] on link "GS:[DOMAIN_NAME]" at bounding box center [1010, 283] width 48 height 6
click at [60, 22] on input "20102644" at bounding box center [72, 23] width 75 height 7
paste input "80053748-100"
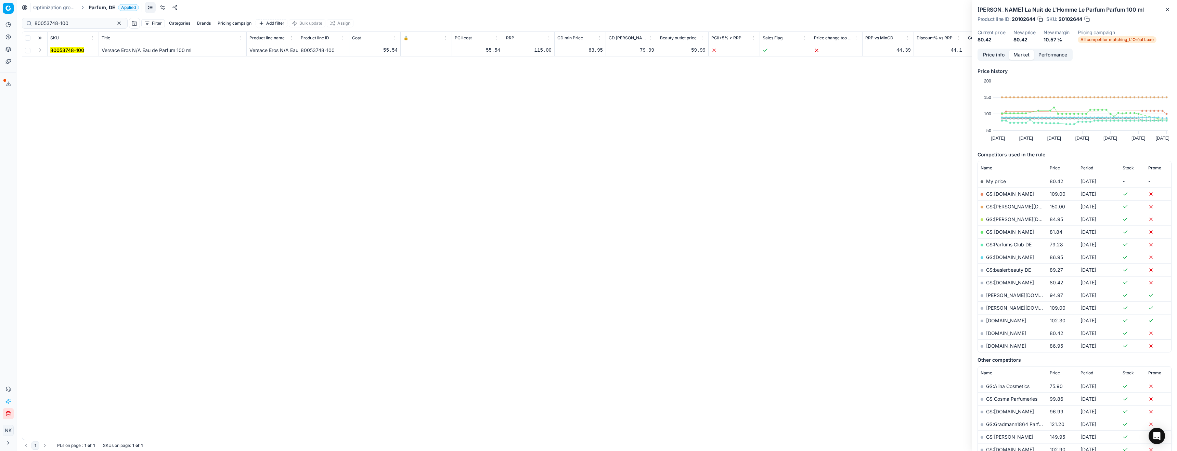
click at [38, 51] on button "Expand" at bounding box center [40, 50] width 8 height 8
click at [61, 63] on mark "80053748-100" at bounding box center [67, 63] width 34 height 6
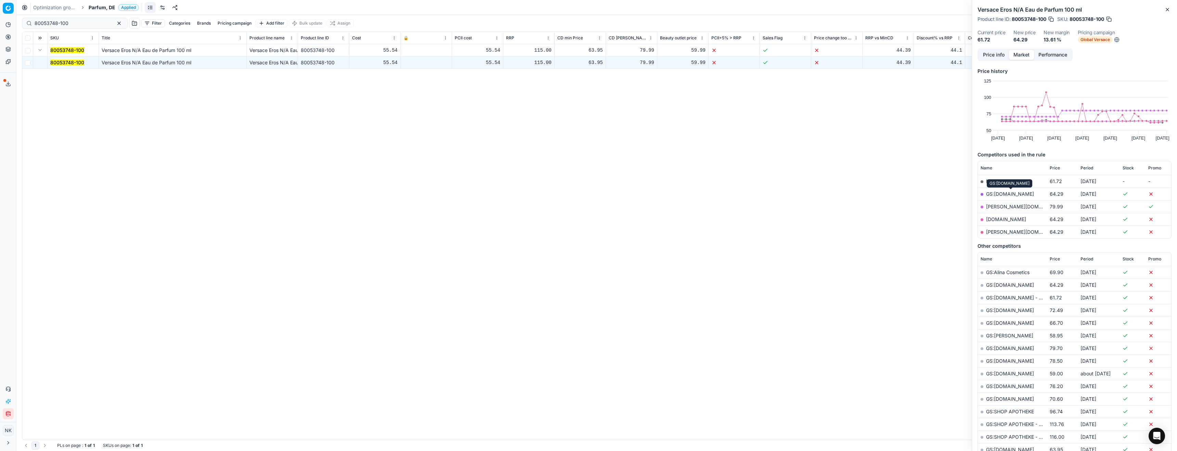
click at [1015, 194] on link "GS:[DOMAIN_NAME]" at bounding box center [1010, 194] width 48 height 6
click at [72, 23] on input "80053748-100" at bounding box center [72, 23] width 75 height 7
paste input "76904"
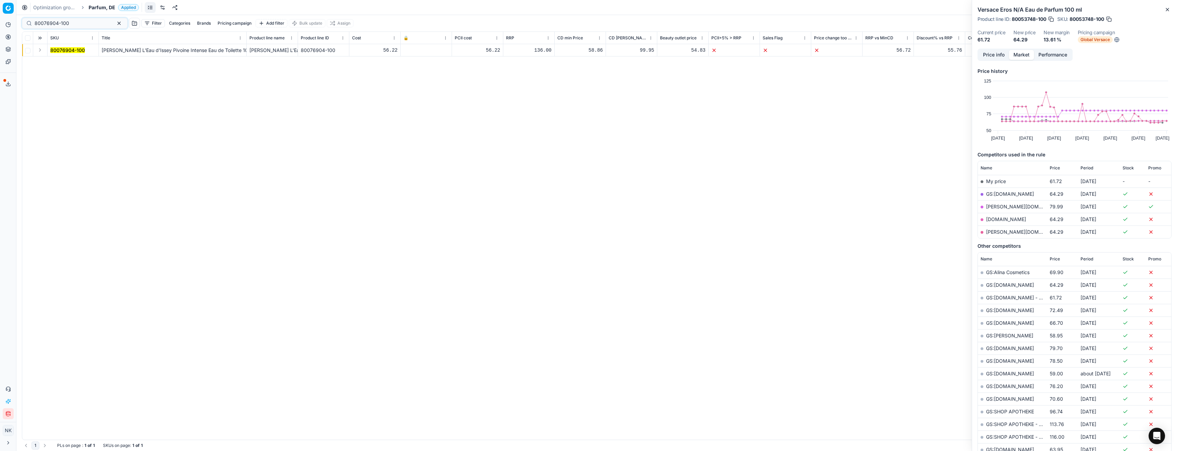
click at [41, 52] on button "Expand" at bounding box center [40, 50] width 8 height 8
click at [59, 61] on mark "80076904-100" at bounding box center [67, 63] width 35 height 6
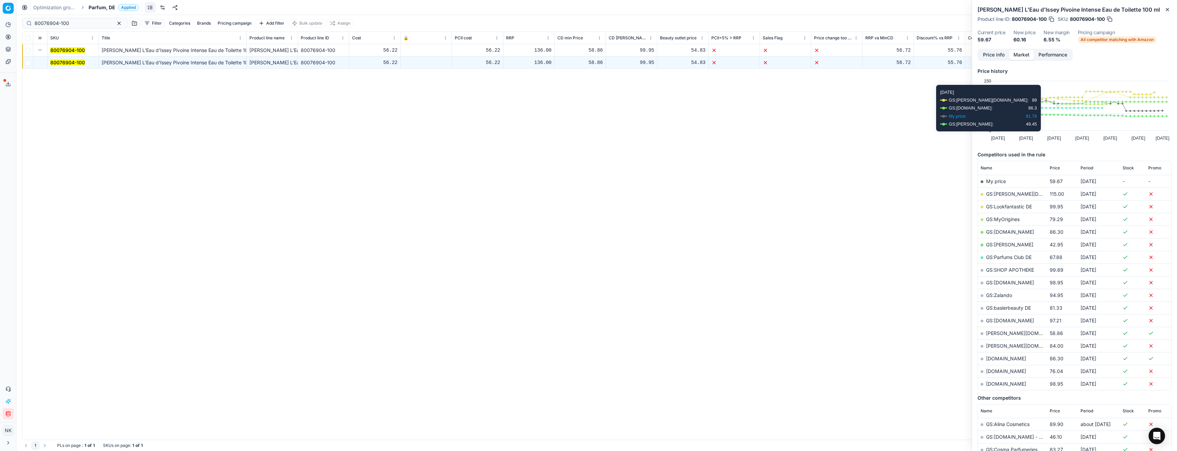
click at [999, 49] on div "Price info Market Performance" at bounding box center [1025, 55] width 95 height 12
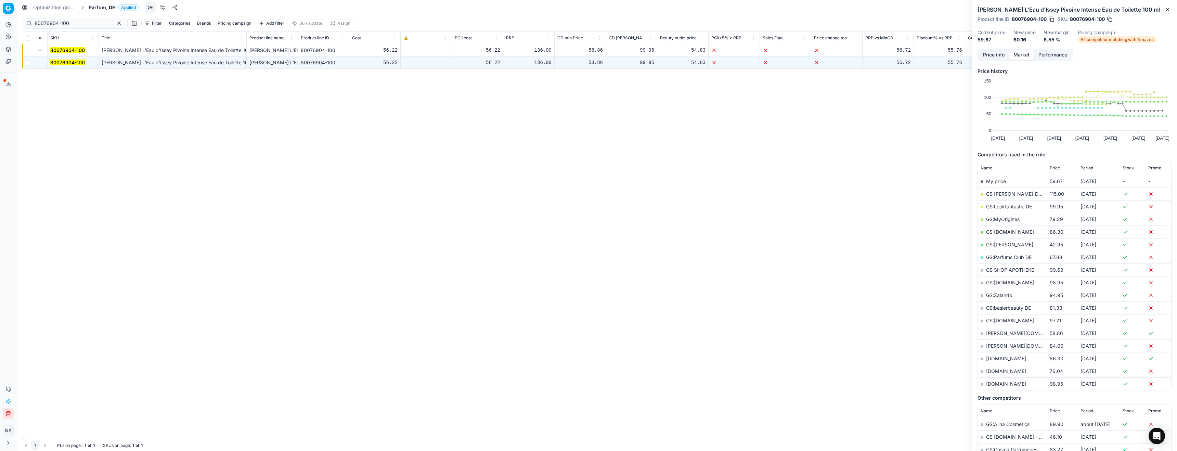
click at [997, 59] on button "Price info" at bounding box center [994, 55] width 30 height 10
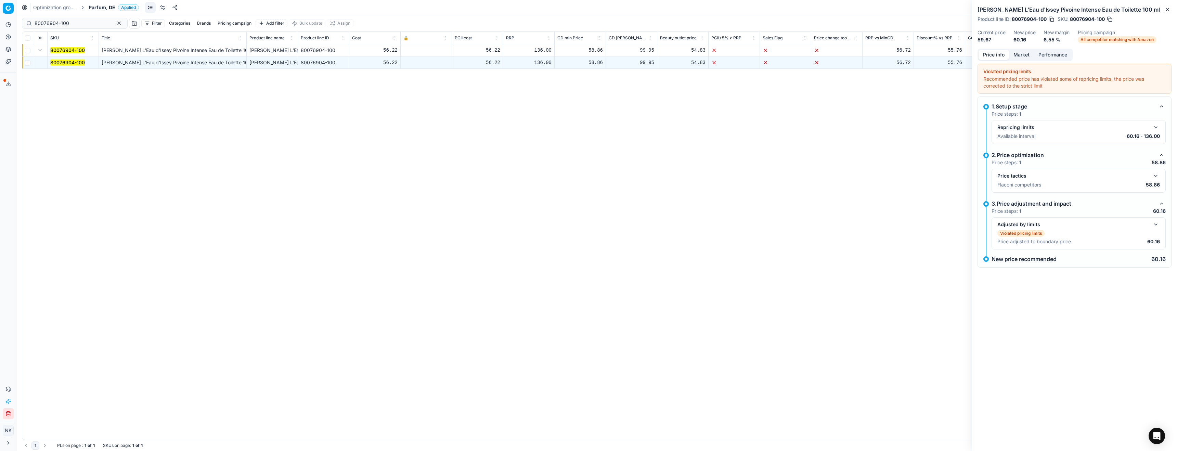
click at [1160, 173] on button "button" at bounding box center [1156, 176] width 8 height 8
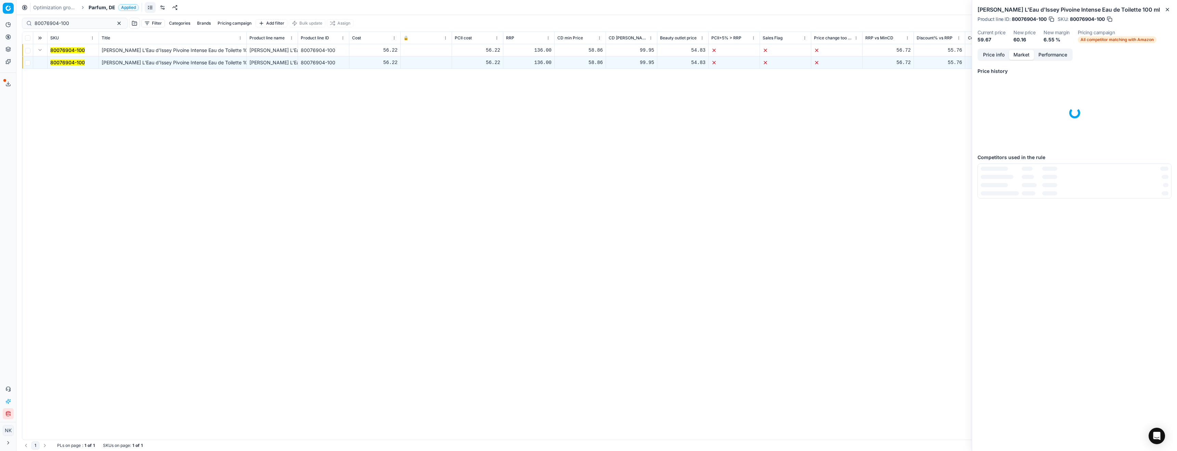
click at [1019, 55] on button "Market" at bounding box center [1021, 55] width 25 height 10
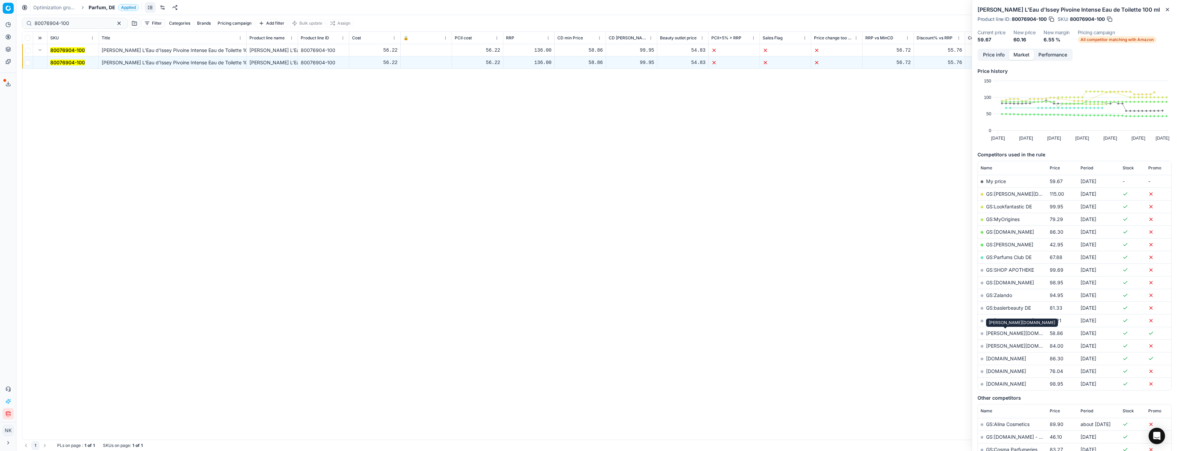
click at [999, 333] on link "[PERSON_NAME][DOMAIN_NAME]" at bounding box center [1025, 333] width 79 height 6
click at [80, 23] on input "80076904-100" at bounding box center [72, 23] width 75 height 7
paste input "90004703-0007083"
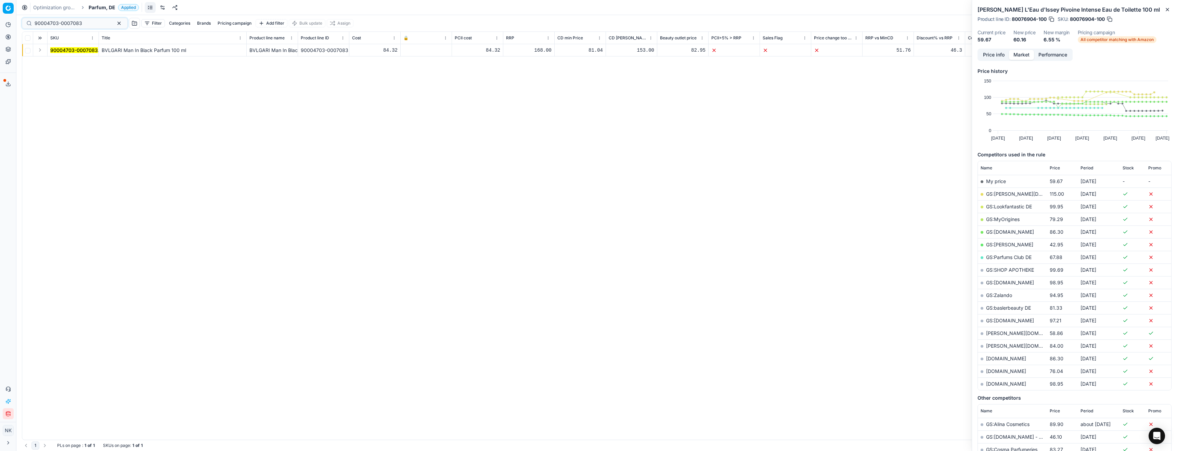
click at [39, 52] on button "Expand" at bounding box center [40, 50] width 8 height 8
click at [62, 65] on span "90004703-0007083" at bounding box center [74, 62] width 48 height 7
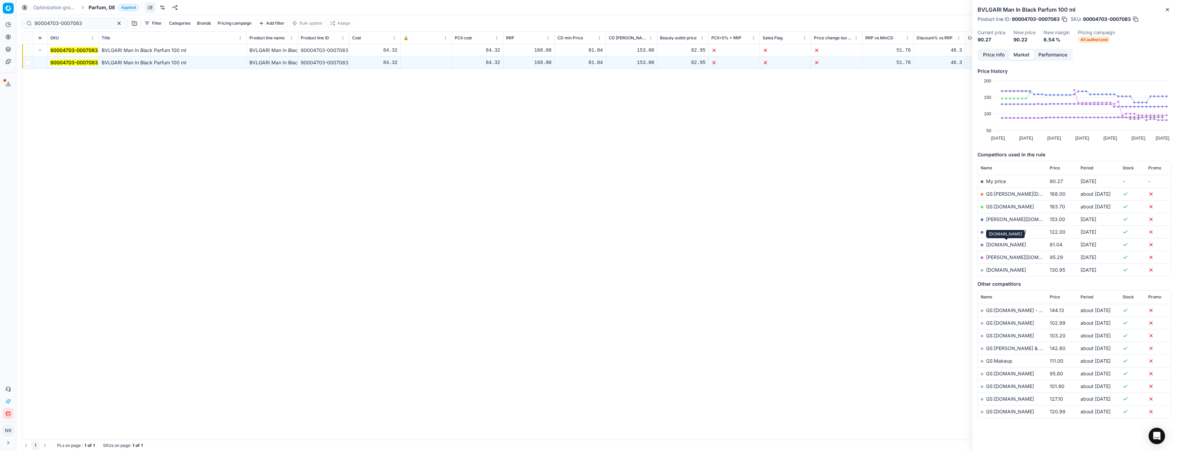
click at [1000, 245] on link "[DOMAIN_NAME]" at bounding box center [1006, 245] width 40 height 6
click at [77, 22] on input "90004703-0007083" at bounding box center [72, 23] width 75 height 7
paste input "6386-0009721"
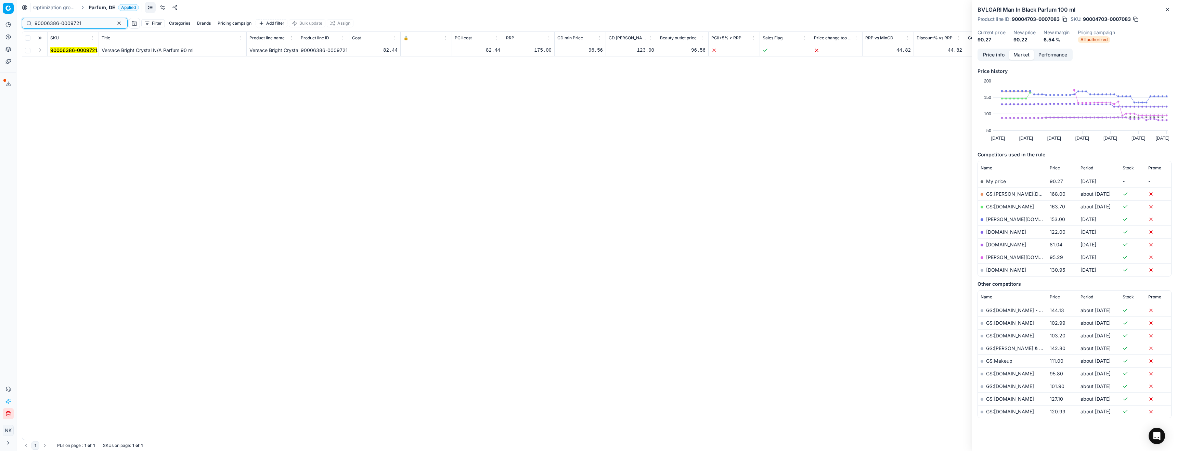
type input "90006386-0009721"
click at [41, 51] on button "Expand" at bounding box center [40, 50] width 8 height 8
click at [69, 63] on mark "90006386-0009721" at bounding box center [73, 63] width 47 height 6
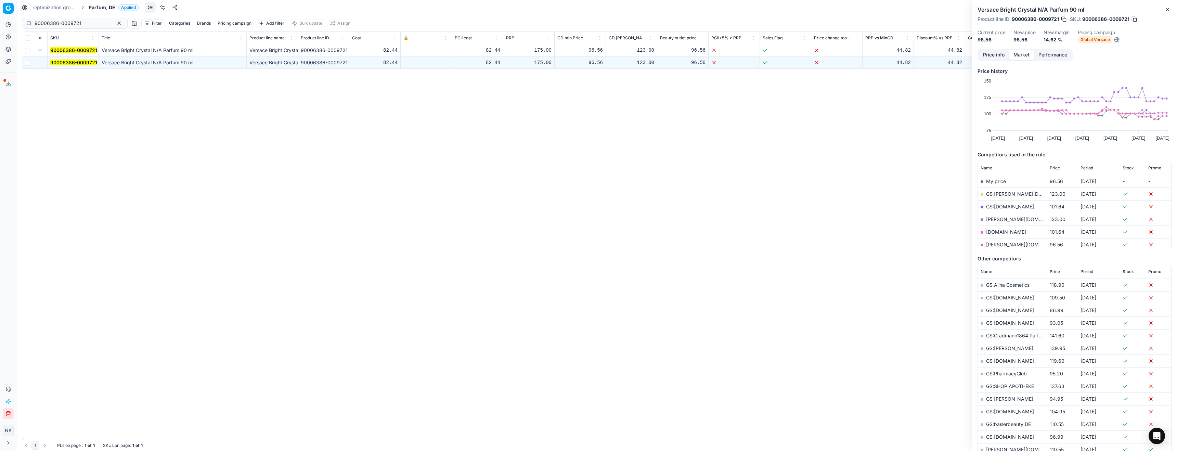
click at [995, 245] on link "[PERSON_NAME][DOMAIN_NAME]" at bounding box center [1025, 245] width 79 height 6
click at [43, 82] on link "Products" at bounding box center [66, 83] width 80 height 10
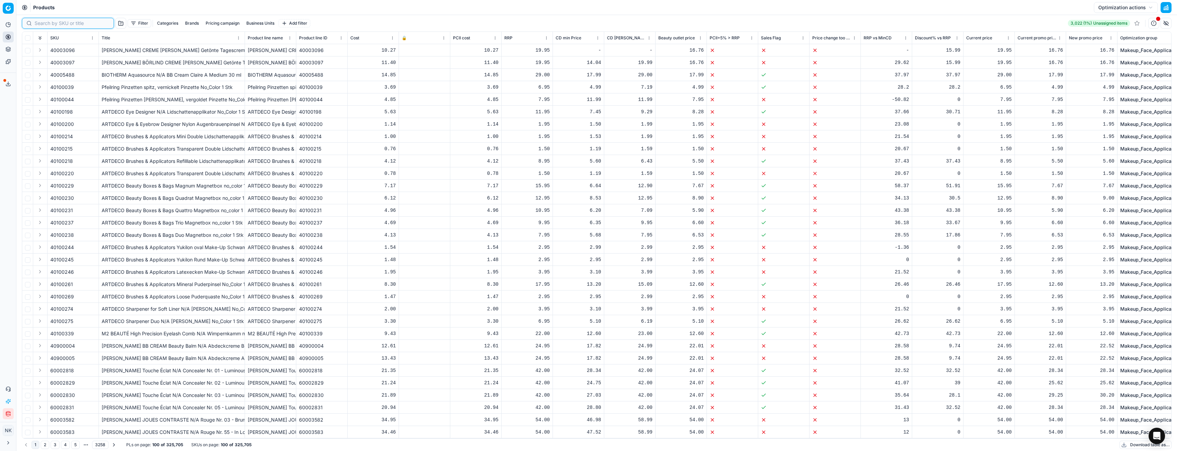
click at [47, 25] on input at bounding box center [72, 23] width 75 height 7
paste input "80074204-567"
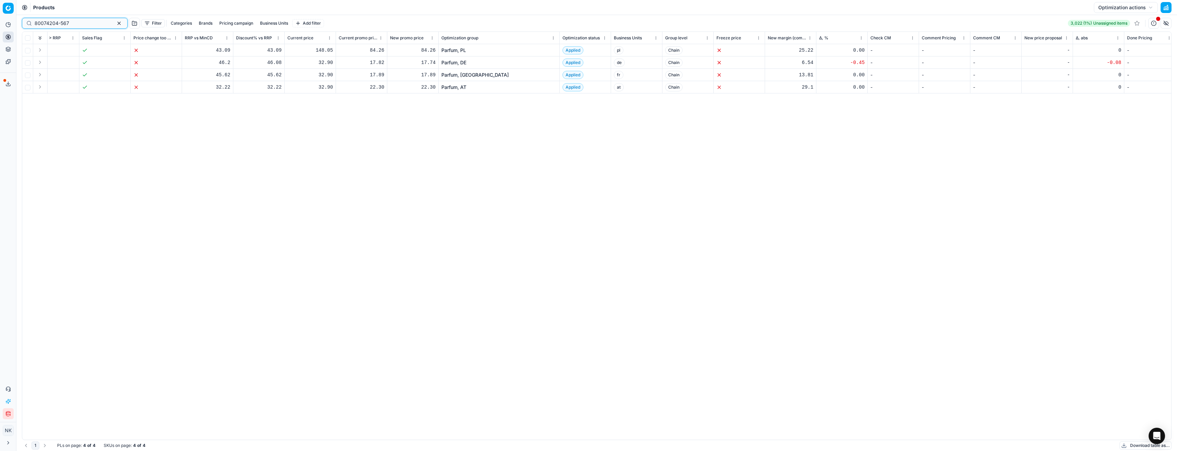
scroll to position [0, 681]
type input "80074204-567"
click at [447, 63] on link "Parfum, DE" at bounding box center [451, 62] width 25 height 7
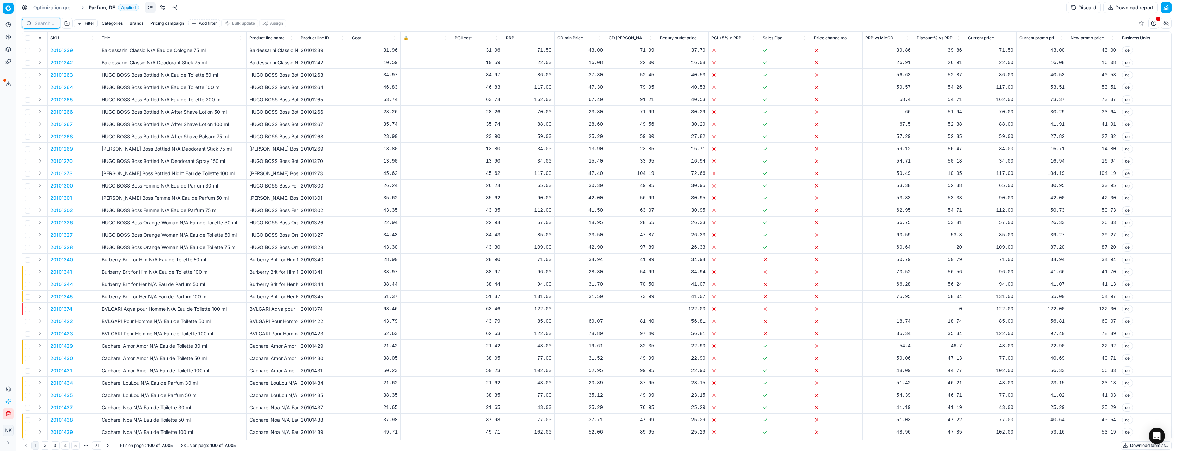
click at [42, 23] on input at bounding box center [45, 23] width 21 height 7
paste input "80074204-567"
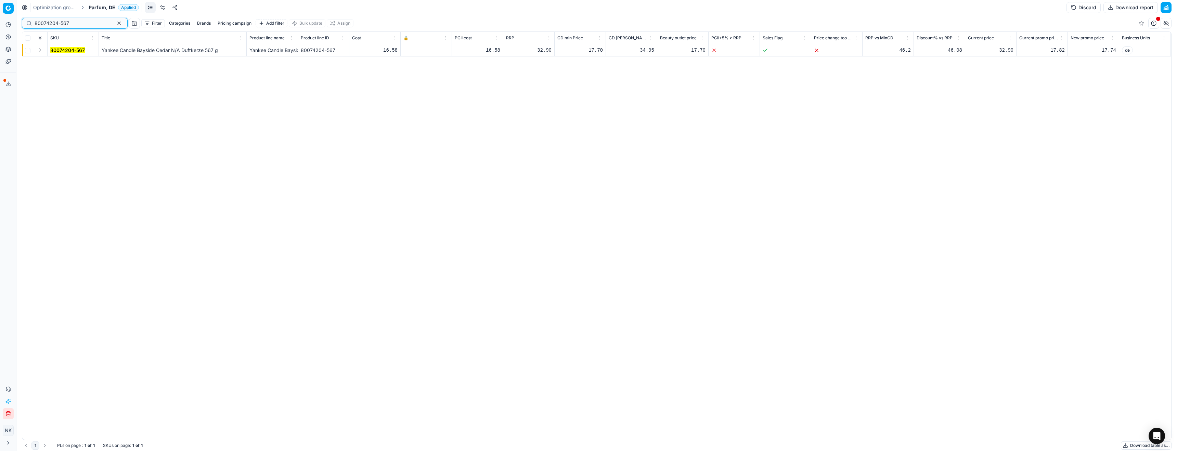
type input "80074204-567"
click at [40, 50] on button "Expand" at bounding box center [40, 50] width 8 height 8
click at [64, 63] on mark "80074204-567" at bounding box center [67, 63] width 35 height 6
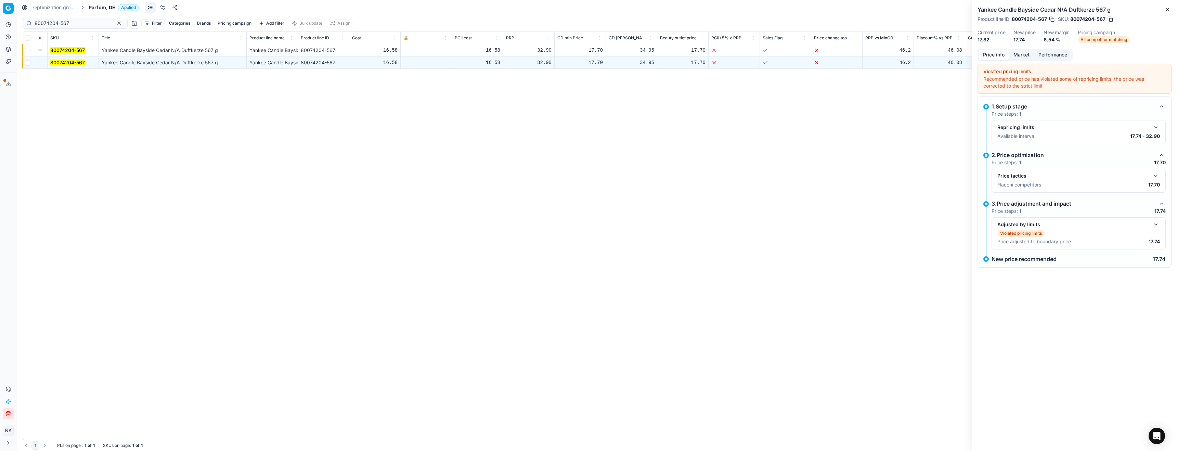
click at [1156, 176] on button "button" at bounding box center [1156, 176] width 8 height 8
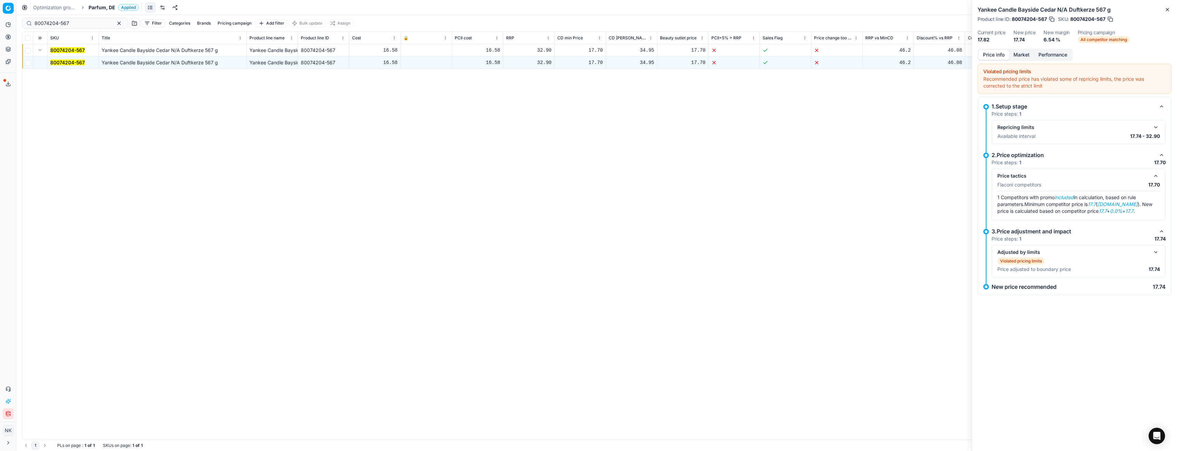
click at [1026, 56] on button "Market" at bounding box center [1021, 55] width 25 height 10
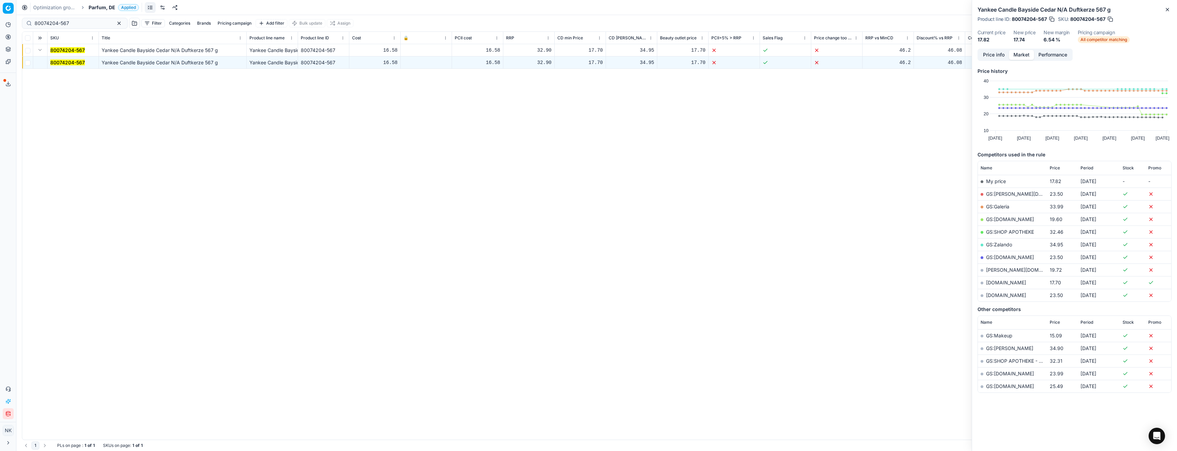
click at [997, 282] on link "[DOMAIN_NAME]" at bounding box center [1006, 283] width 40 height 6
click at [99, 7] on span "Parfum, DE" at bounding box center [102, 7] width 27 height 7
type input "de"
click at [119, 108] on span "Skincare, DE" at bounding box center [108, 106] width 31 height 7
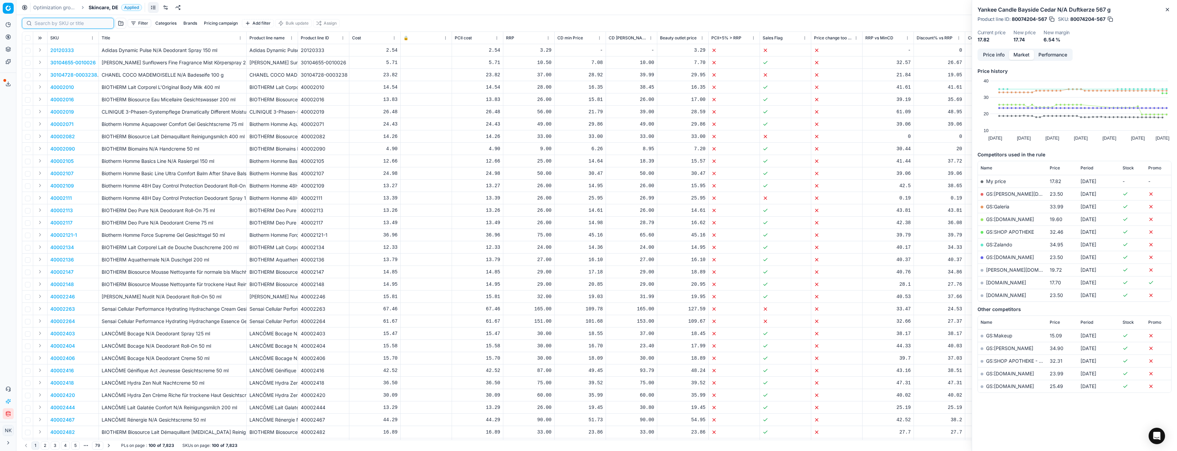
click at [44, 24] on input at bounding box center [72, 23] width 75 height 7
paste input "90006126-0009252"
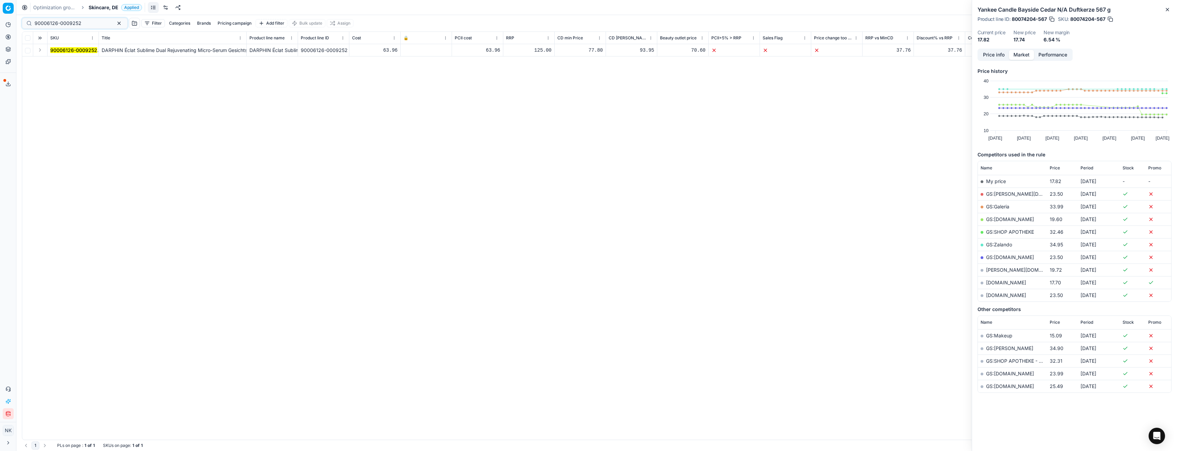
click at [39, 50] on button "Expand" at bounding box center [40, 50] width 8 height 8
click at [64, 61] on mark "90006126-0009252" at bounding box center [73, 63] width 47 height 6
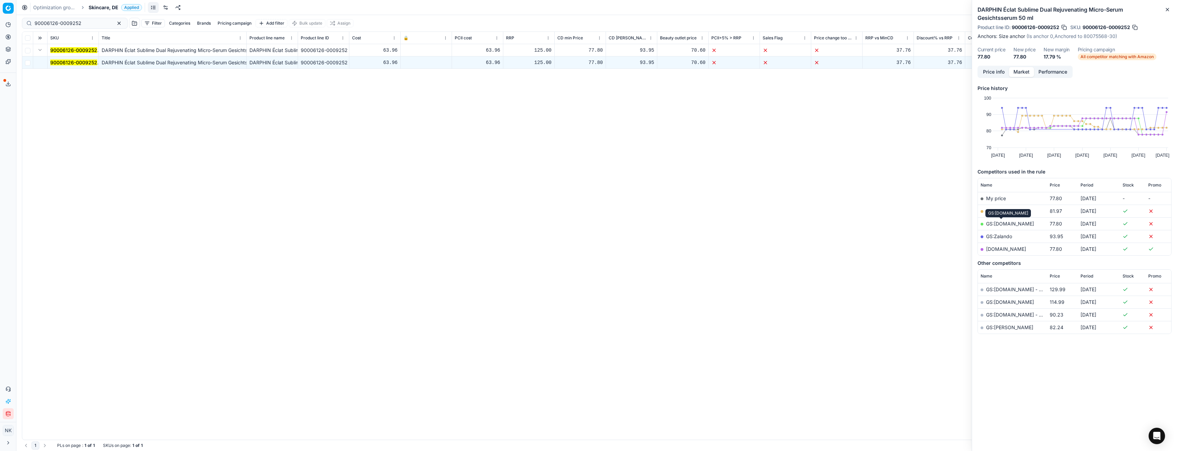
click at [998, 223] on link "GS:[DOMAIN_NAME]" at bounding box center [1010, 224] width 48 height 6
click at [83, 26] on input "90006126-0009252" at bounding box center [72, 23] width 75 height 7
click at [82, 21] on input "90006126-0009252" at bounding box center [72, 23] width 75 height 7
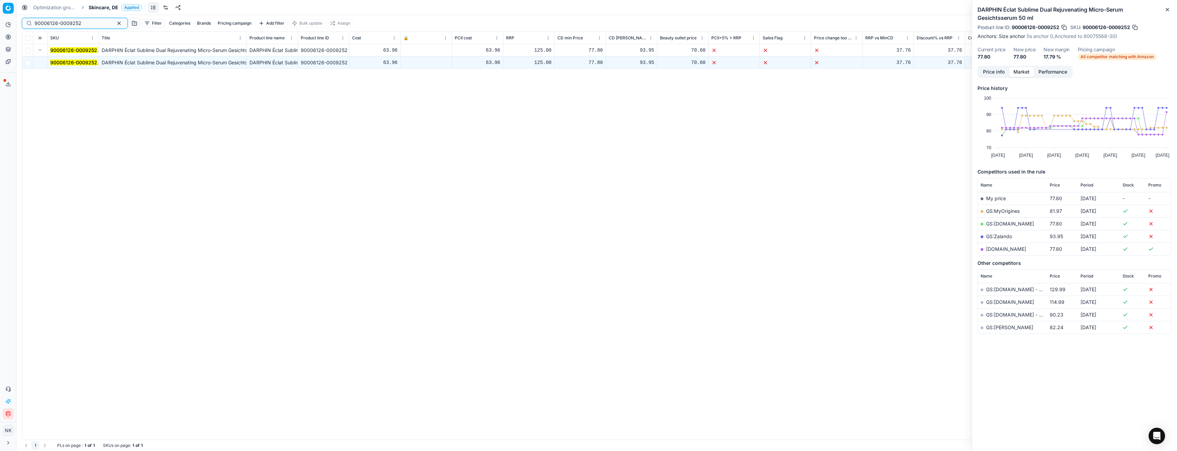
click at [82, 21] on input "90006126-0009252" at bounding box center [72, 23] width 75 height 7
click at [81, 24] on input "90006126-0009252" at bounding box center [72, 23] width 75 height 7
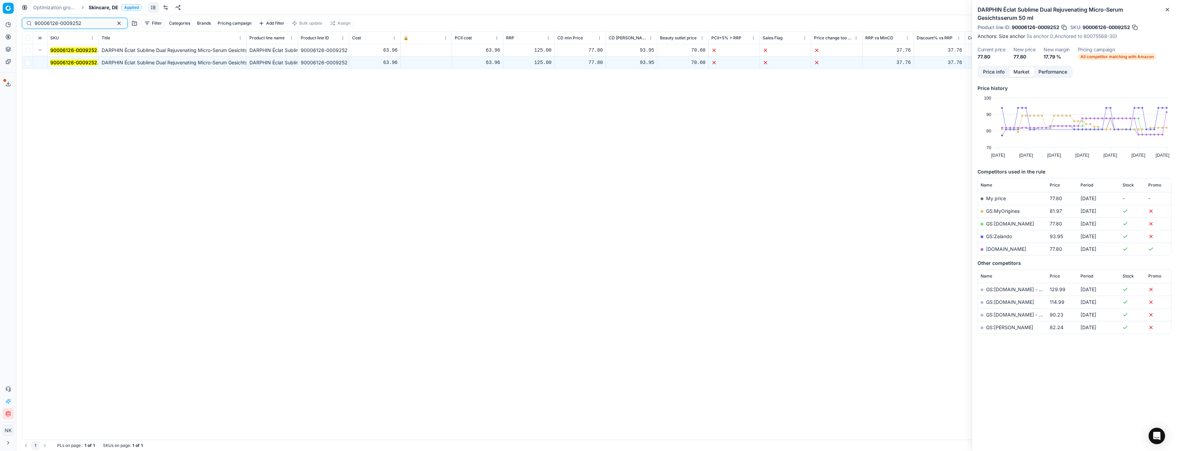
paste input "1361-0001977"
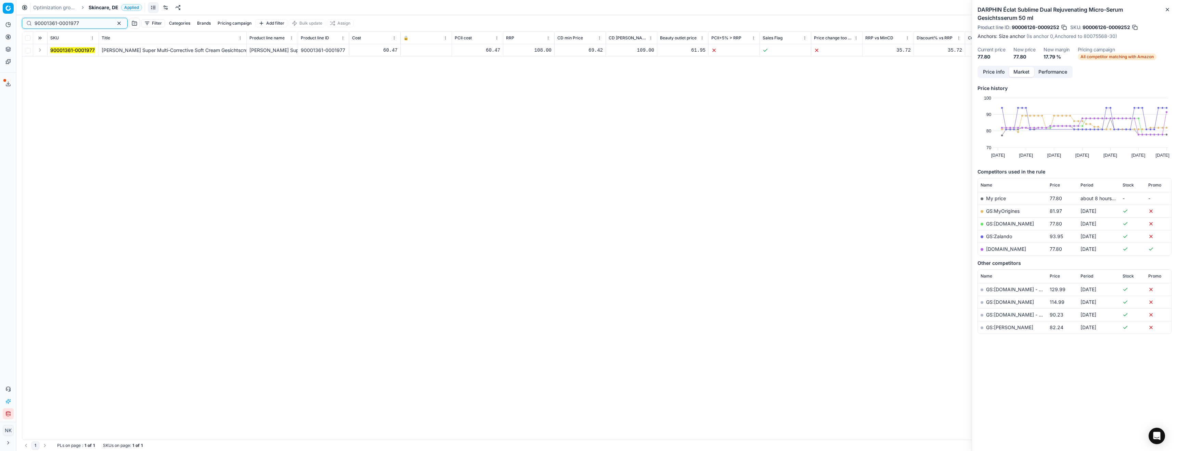
type input "90001361-0001977"
click at [39, 51] on button "Expand" at bounding box center [40, 50] width 8 height 8
click at [68, 64] on mark "90001361-0001977" at bounding box center [72, 63] width 44 height 6
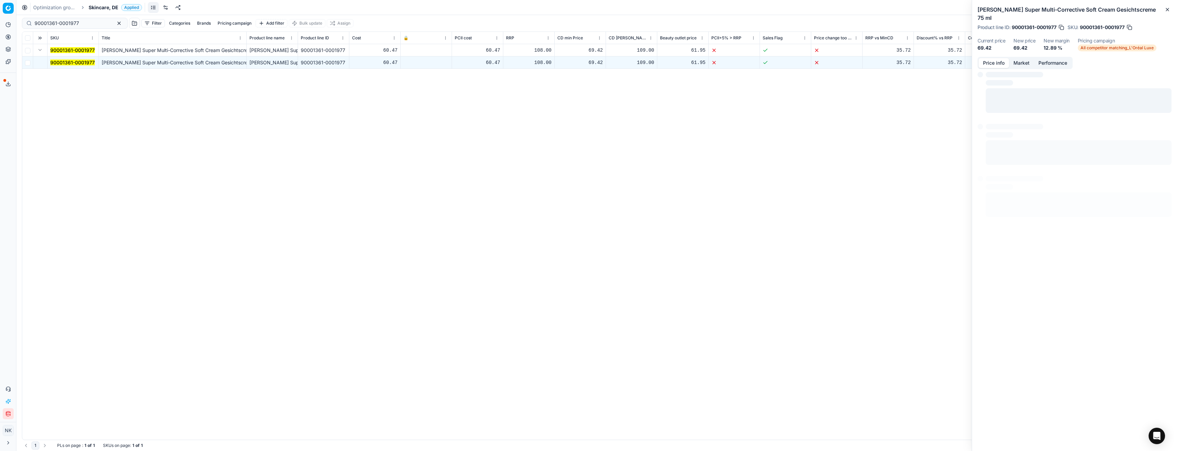
click at [998, 58] on button "Price info" at bounding box center [994, 63] width 30 height 10
click at [1155, 147] on button "button" at bounding box center [1156, 151] width 8 height 8
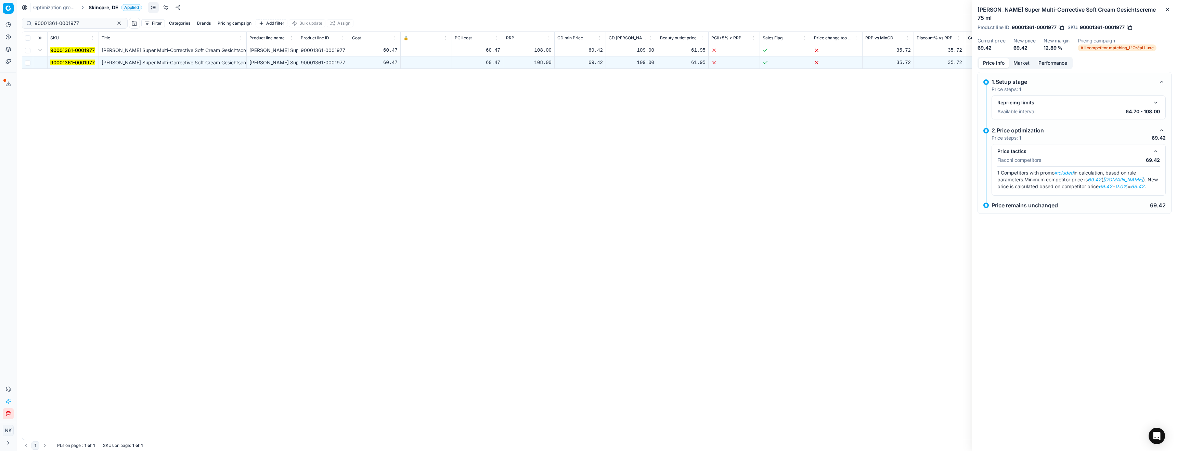
click at [1021, 58] on button "Market" at bounding box center [1021, 63] width 25 height 10
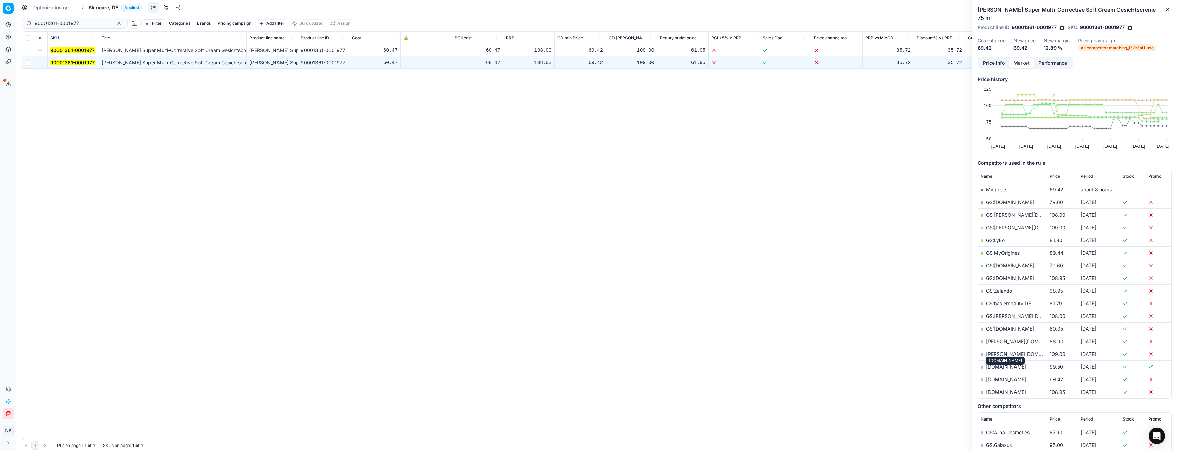
click at [1001, 376] on link "[DOMAIN_NAME]" at bounding box center [1006, 379] width 40 height 6
click at [80, 24] on input "90001361-0001977" at bounding box center [72, 23] width 75 height 7
click at [85, 22] on input "90001361-0001977" at bounding box center [72, 23] width 75 height 7
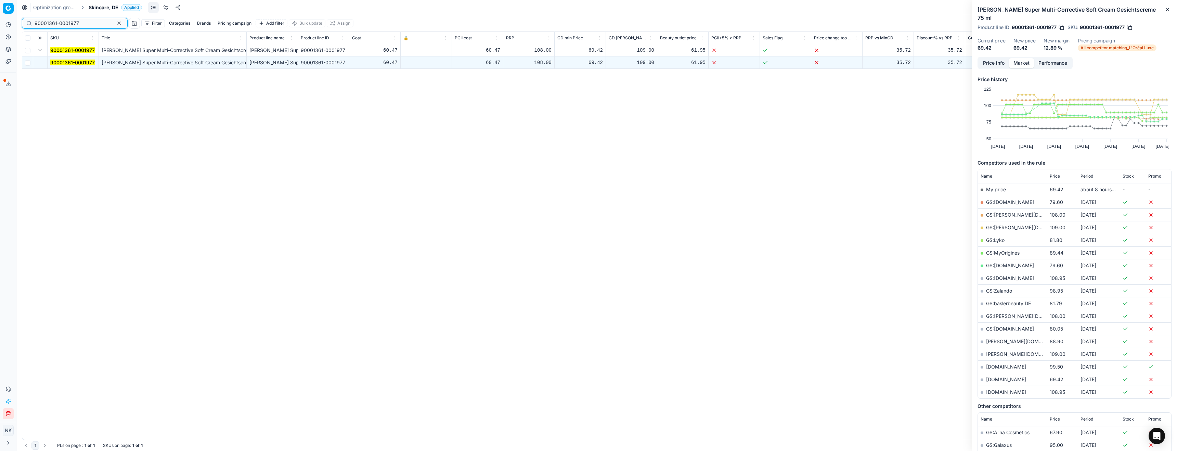
click at [85, 22] on input "90001361-0001977" at bounding box center [72, 23] width 75 height 7
click at [1053, 173] on span "Price" at bounding box center [1055, 175] width 10 height 5
click at [997, 364] on link "GS:[DOMAIN_NAME]" at bounding box center [1010, 367] width 48 height 6
click at [1001, 351] on link "GS:[DOMAIN_NAME]" at bounding box center [1010, 354] width 48 height 6
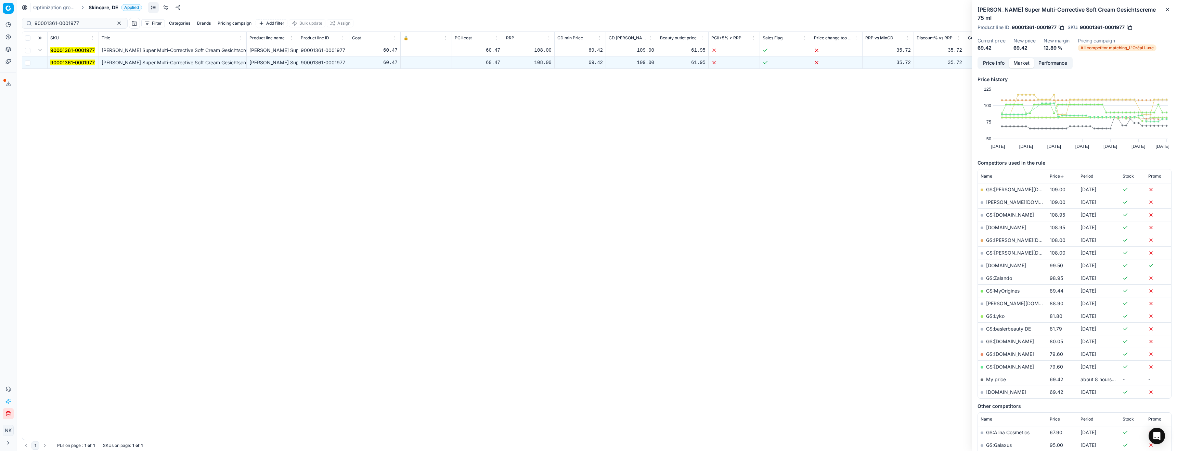
click at [962, 360] on div "90001361-0001977 Kiehl's Super Multi-Corrective Soft Cream Gesichtscreme 75 ml …" at bounding box center [596, 242] width 1149 height 396
click at [998, 338] on link "GS:[DOMAIN_NAME]" at bounding box center [1010, 341] width 48 height 6
click at [99, 8] on span "Skincare, DE" at bounding box center [104, 7] width 30 height 7
type input "de"
click at [105, 55] on span "Hair, DE" at bounding box center [103, 54] width 20 height 7
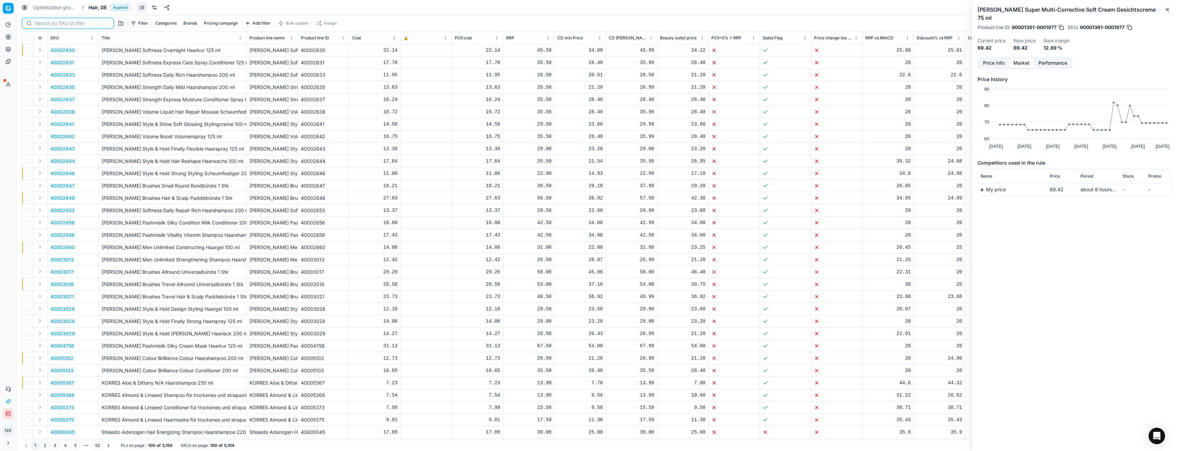
click at [38, 23] on input at bounding box center [72, 23] width 75 height 7
paste input "90000966-0001257"
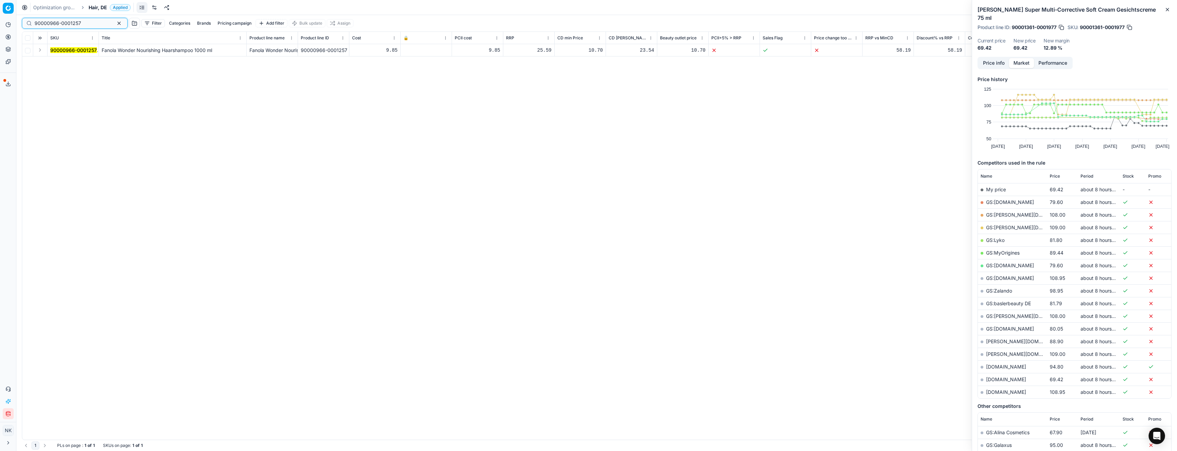
type input "90000966-0001257"
click at [41, 51] on button "Expand" at bounding box center [40, 50] width 8 height 8
click at [63, 62] on mark "90000966-0001257" at bounding box center [73, 63] width 47 height 6
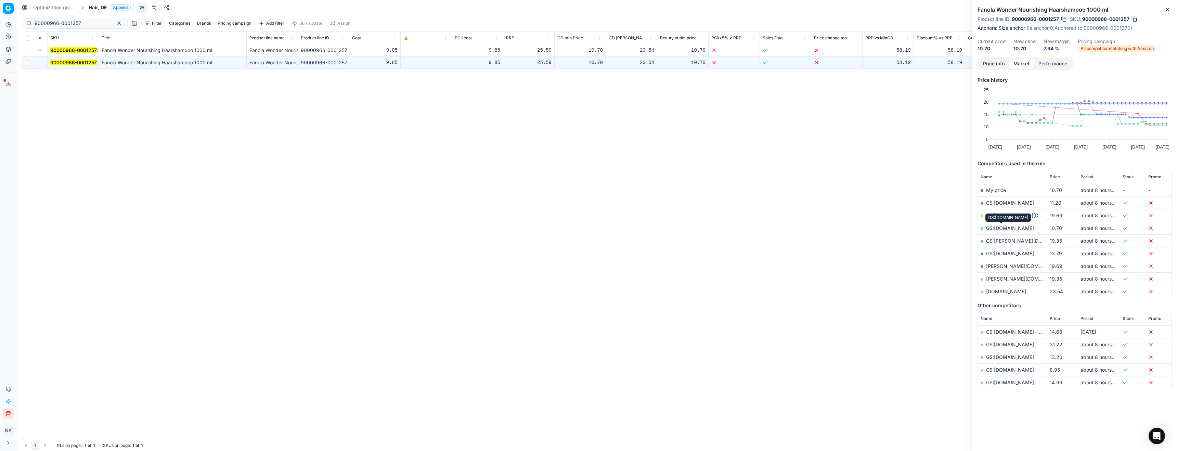
click at [1003, 228] on link "GS:[DOMAIN_NAME]" at bounding box center [1010, 228] width 48 height 6
click at [98, 7] on span "Hair, DE" at bounding box center [98, 7] width 18 height 7
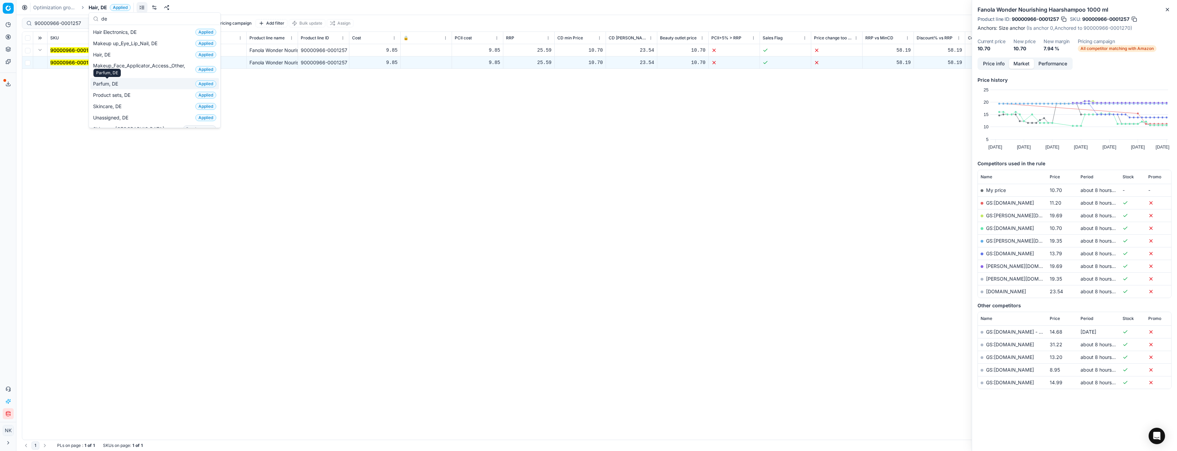
type input "de"
click at [109, 84] on span "Parfum, DE" at bounding box center [107, 83] width 28 height 7
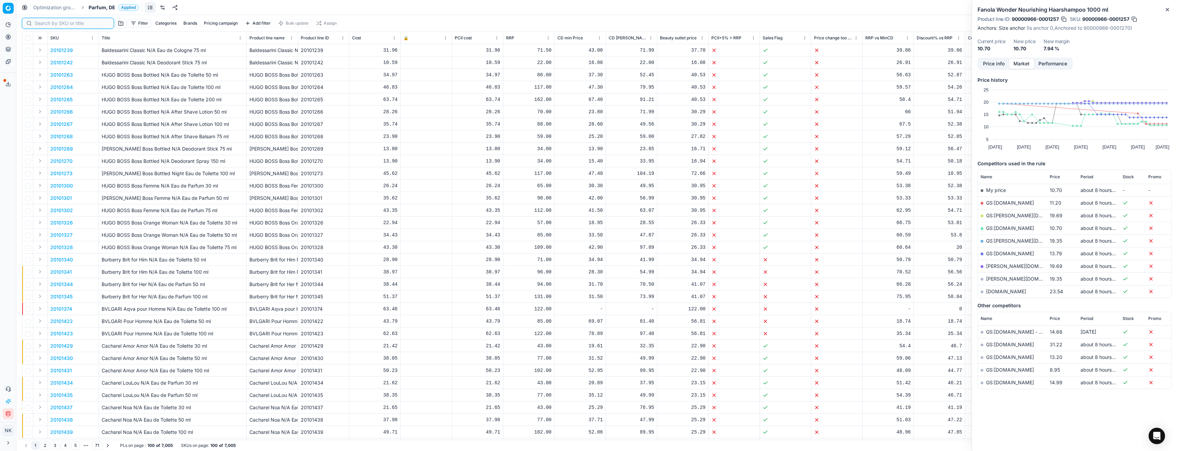
click at [35, 24] on input at bounding box center [72, 23] width 75 height 7
paste input "20101518"
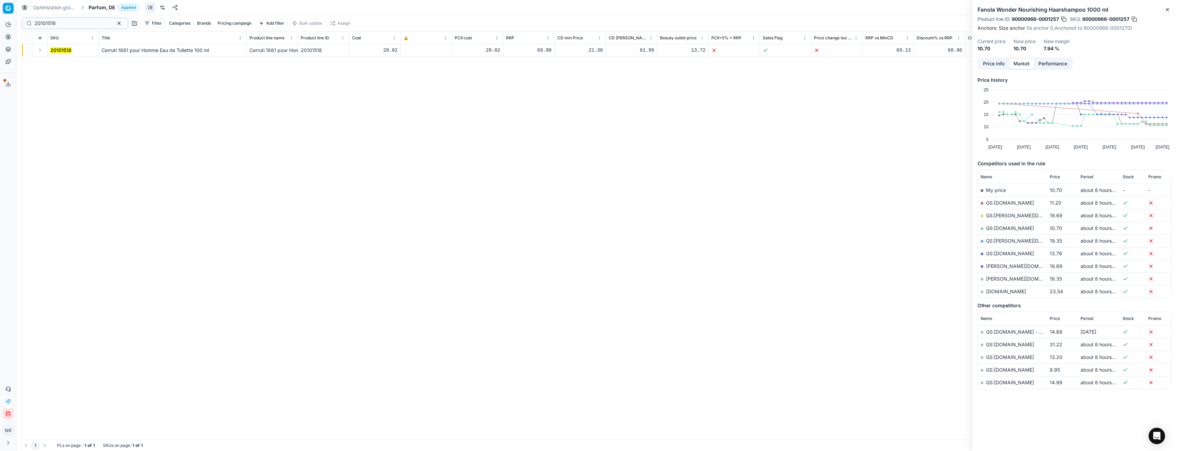
click at [39, 52] on button "Expand" at bounding box center [40, 50] width 8 height 8
click at [55, 62] on mark "20101518" at bounding box center [60, 63] width 21 height 6
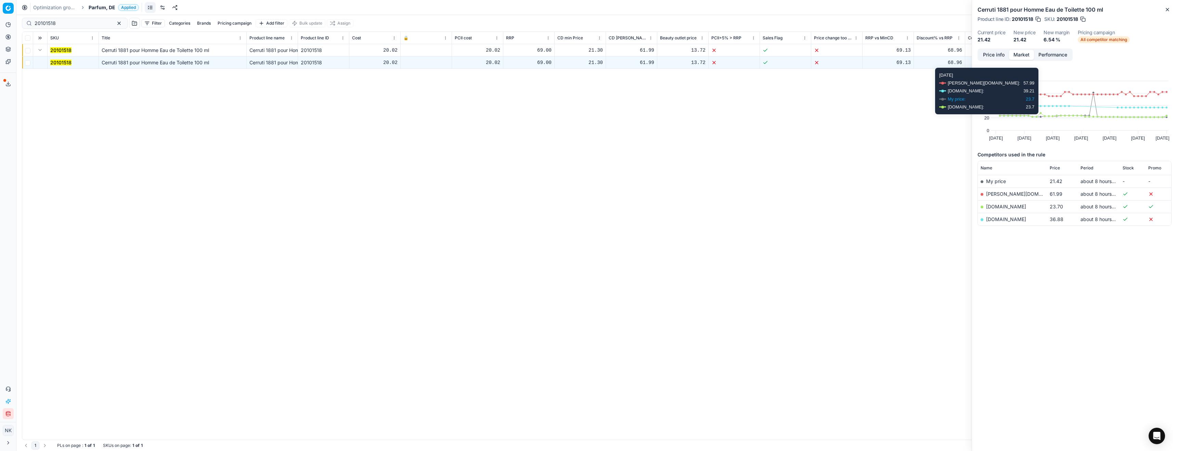
click at [991, 51] on button "Price info" at bounding box center [994, 55] width 30 height 10
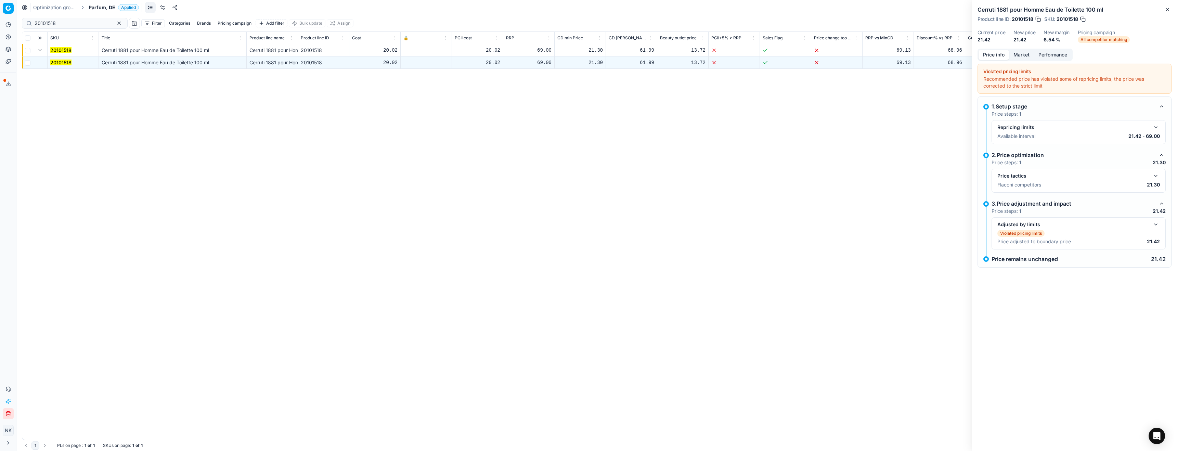
click at [1157, 175] on button "button" at bounding box center [1156, 176] width 8 height 8
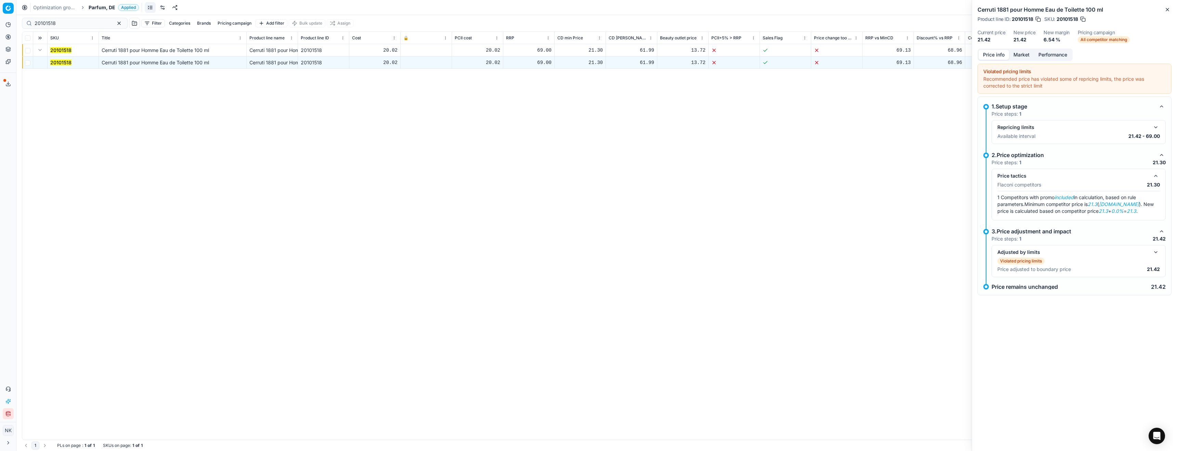
click at [1025, 56] on button "Market" at bounding box center [1021, 55] width 25 height 10
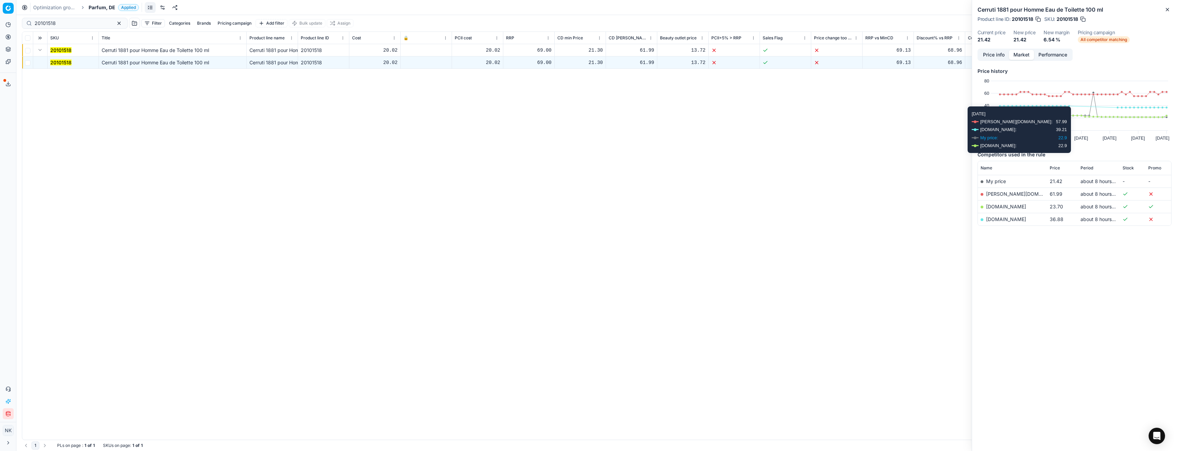
click at [996, 207] on link "[DOMAIN_NAME]" at bounding box center [1006, 207] width 40 height 6
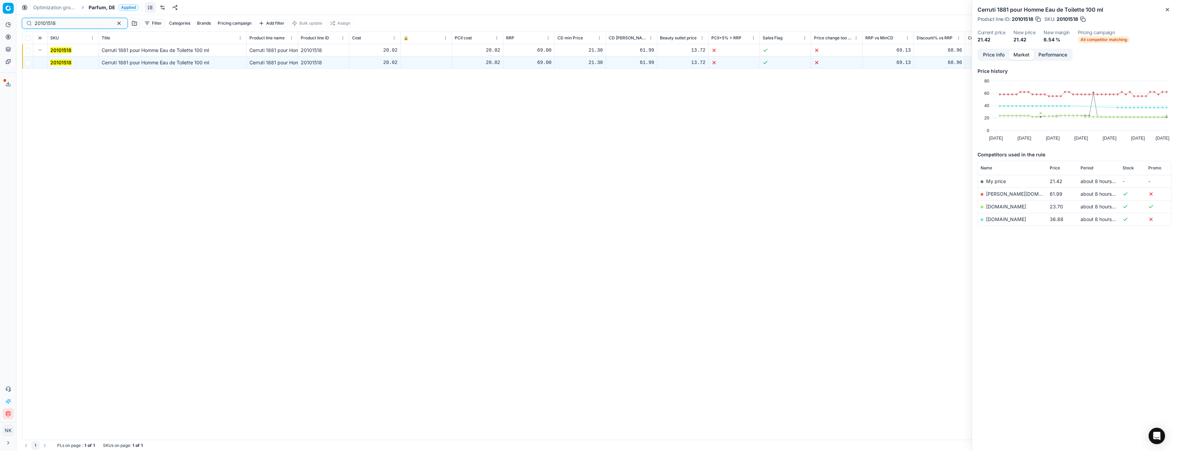
click at [74, 26] on input "20101518" at bounding box center [72, 23] width 75 height 7
paste input "90015434-0024031"
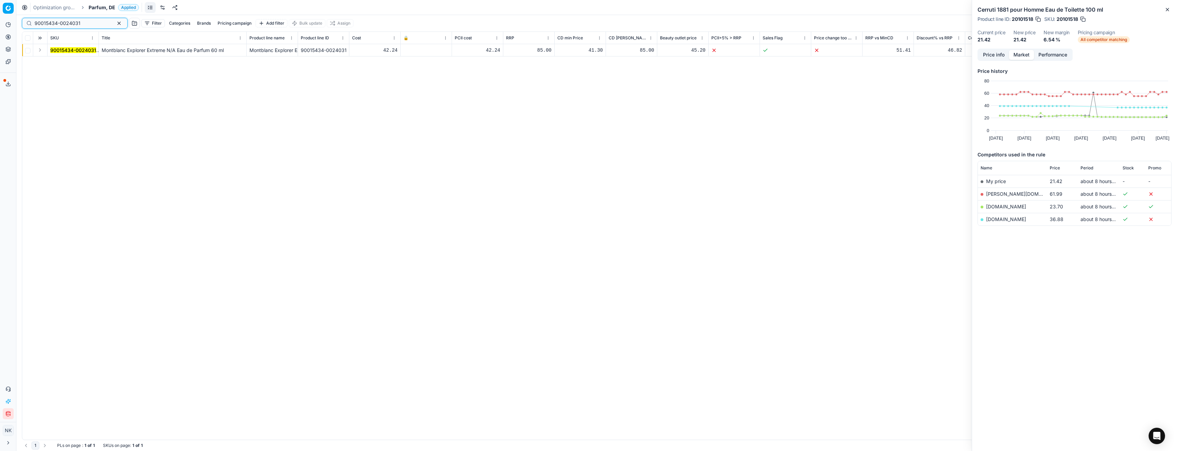
type input "90015434-0024031"
click at [41, 53] on button "Expand" at bounding box center [40, 50] width 8 height 8
click at [61, 62] on mark "90015434-0024031" at bounding box center [73, 63] width 46 height 6
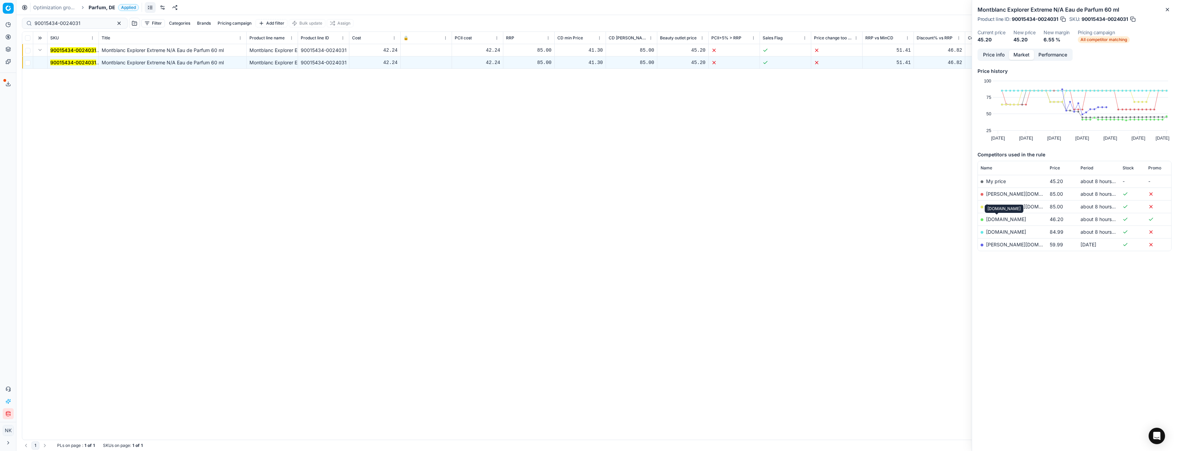
click at [991, 216] on link "[DOMAIN_NAME]" at bounding box center [1006, 219] width 40 height 6
click at [98, 7] on span "Parfum, DE" at bounding box center [102, 7] width 27 height 7
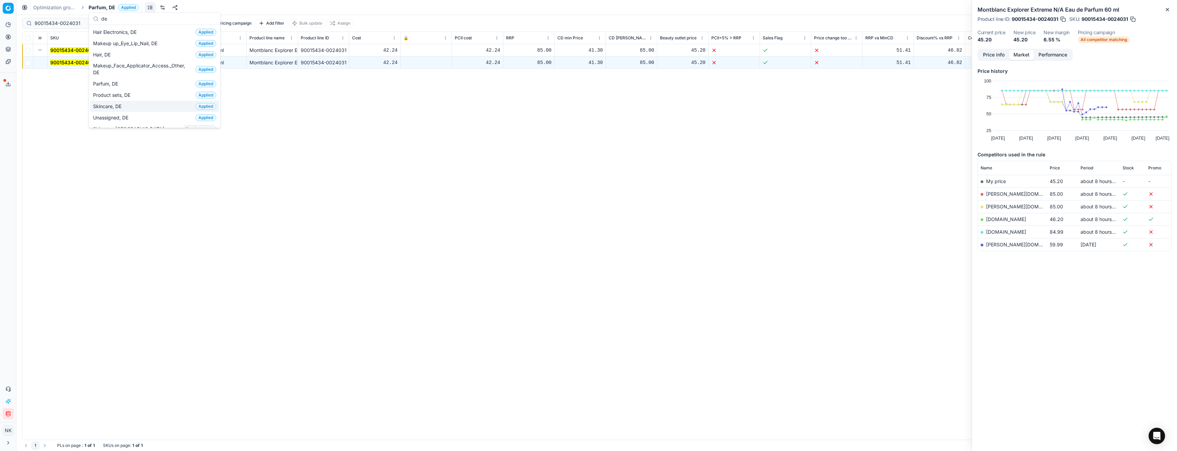
type input "de"
click at [112, 106] on span "Skincare, DE" at bounding box center [108, 106] width 31 height 7
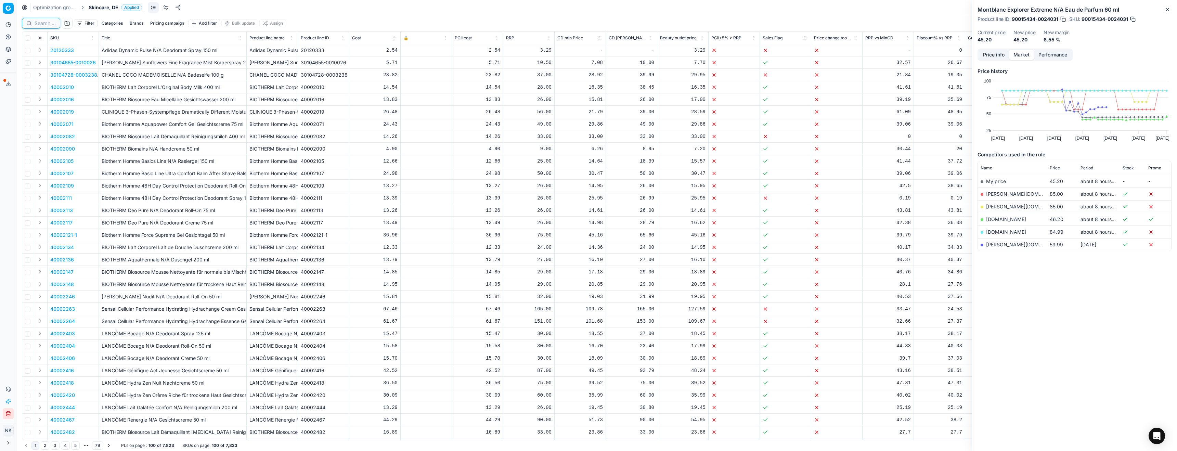
click at [39, 25] on input at bounding box center [45, 23] width 21 height 7
paste input "90011858-0018821"
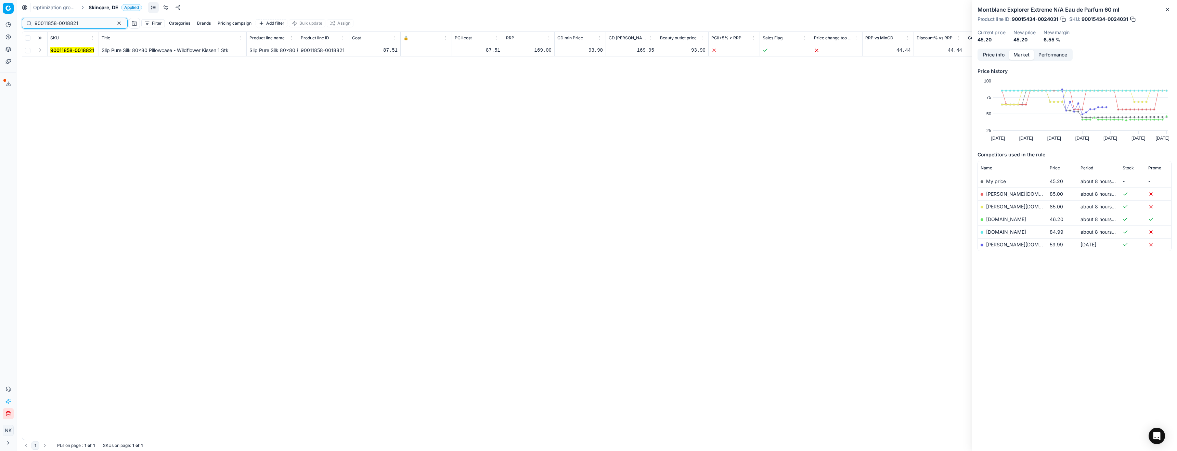
type input "90011858-0018821"
click at [40, 51] on button "Expand" at bounding box center [40, 50] width 8 height 8
click at [55, 60] on mark "90011858-0018821" at bounding box center [72, 63] width 44 height 6
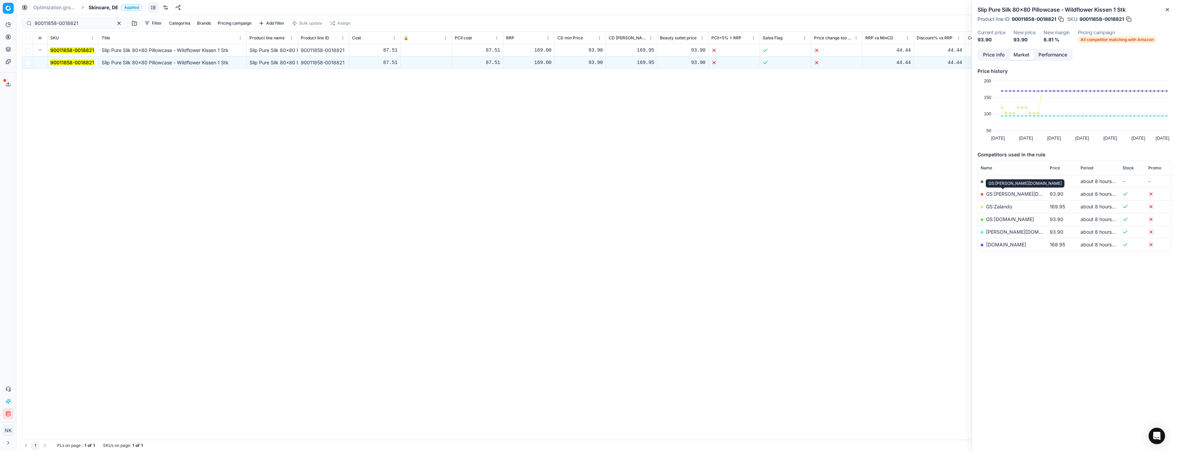
click at [995, 193] on link "GS:[PERSON_NAME][DOMAIN_NAME]" at bounding box center [1029, 194] width 87 height 6
click at [100, 8] on span "Skincare, DE" at bounding box center [104, 7] width 30 height 7
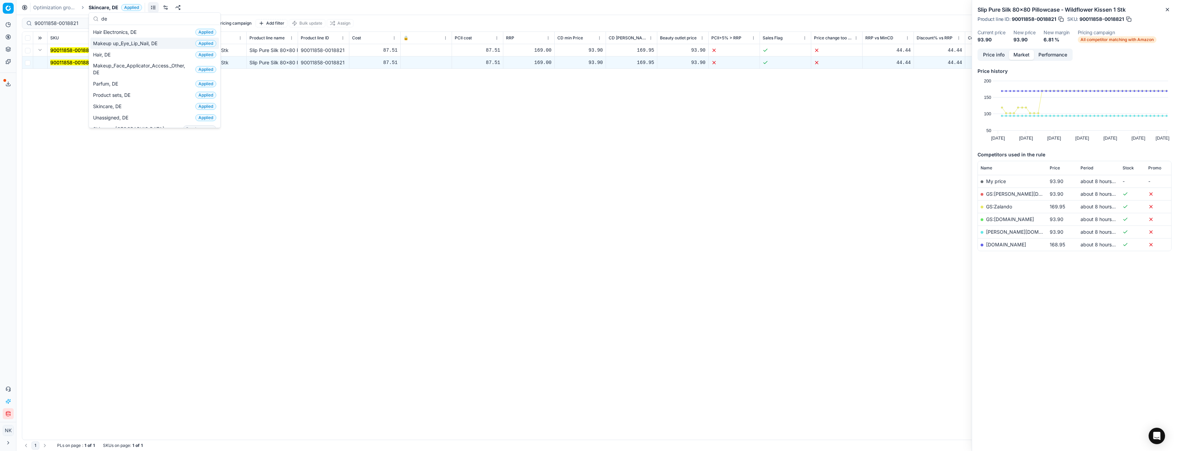
type input "de"
click at [120, 42] on span "Makeup up_Eye_Lip_Nail, DE" at bounding box center [126, 43] width 67 height 7
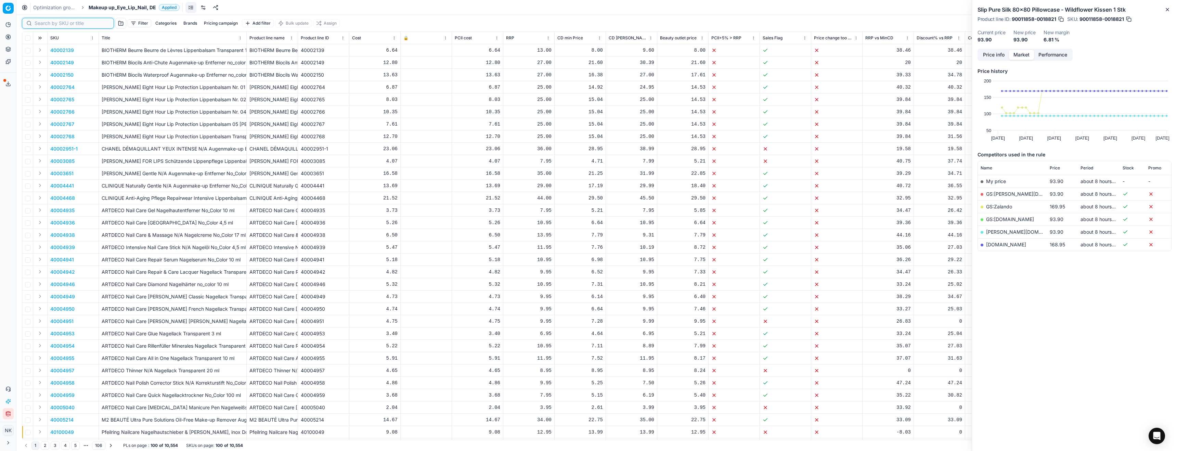
click at [44, 26] on input at bounding box center [72, 23] width 75 height 7
paste input "90005562-0008224"
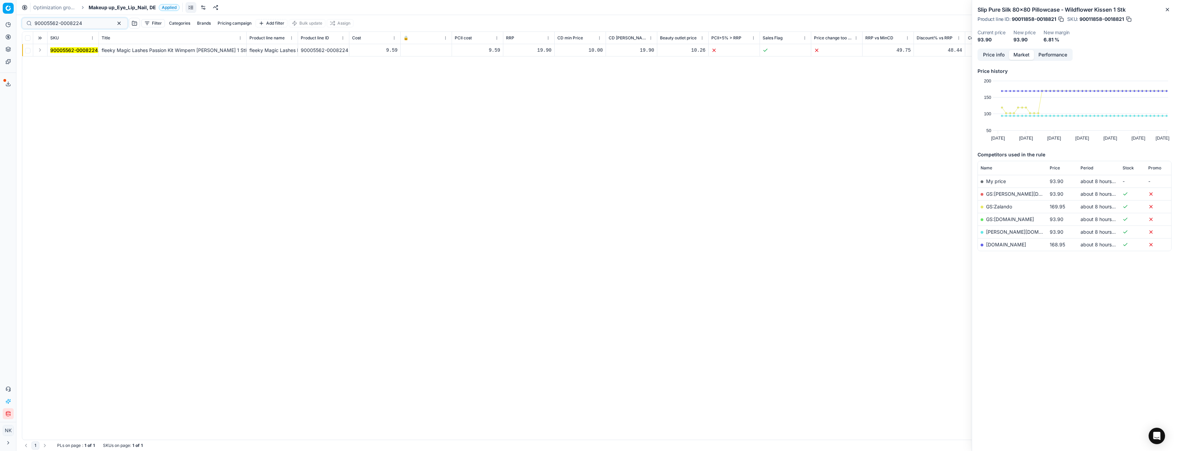
click at [39, 51] on button "Expand" at bounding box center [40, 50] width 8 height 8
click at [60, 62] on mark "90005562-0008224" at bounding box center [74, 63] width 48 height 6
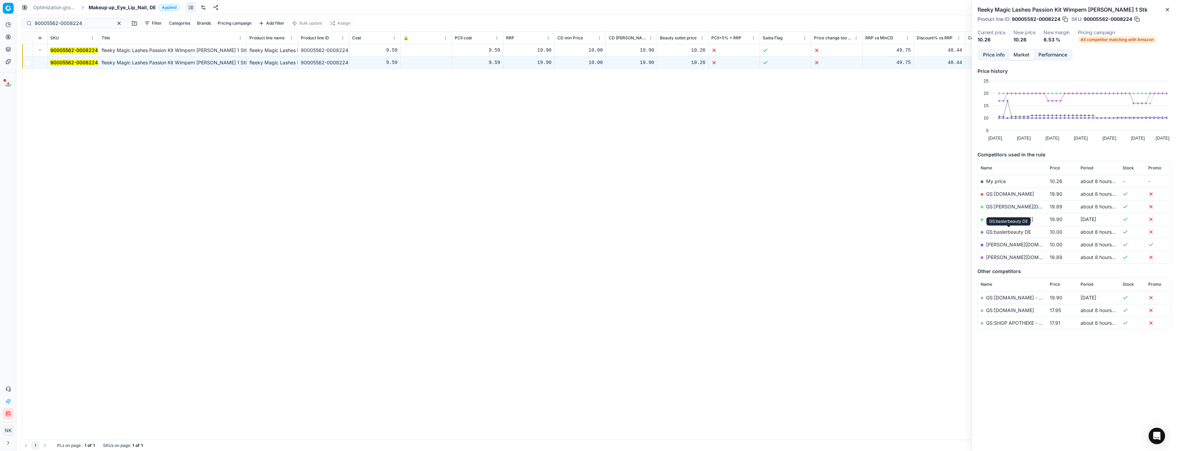
click at [1010, 231] on link "GS:baslerbeauty DE" at bounding box center [1008, 232] width 45 height 6
click at [80, 23] on input "90005562-0008224" at bounding box center [72, 23] width 75 height 7
paste input "11283-0017843"
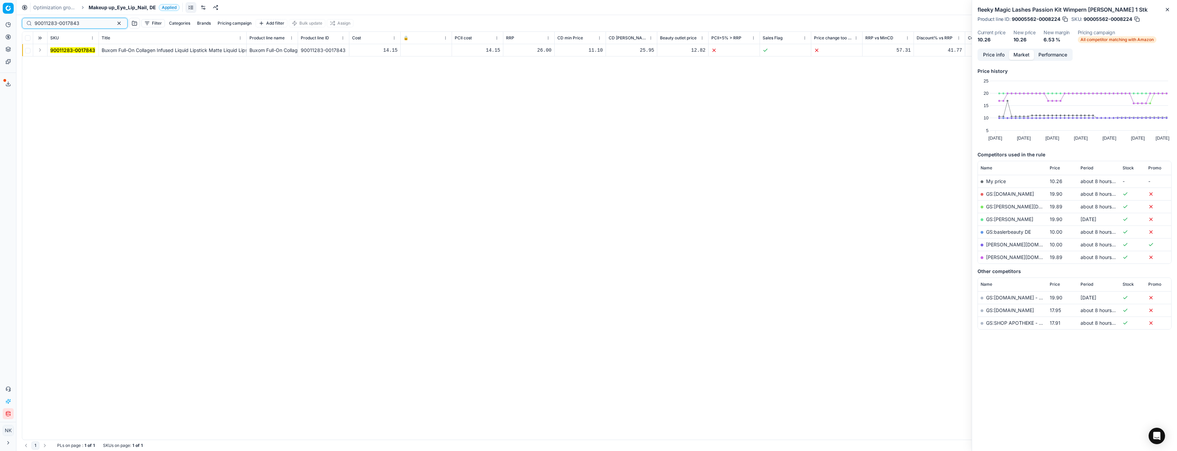
type input "90011283-0017843"
click at [38, 53] on button "Expand" at bounding box center [40, 50] width 8 height 8
click at [55, 63] on mark "90011283-0017843" at bounding box center [72, 63] width 45 height 6
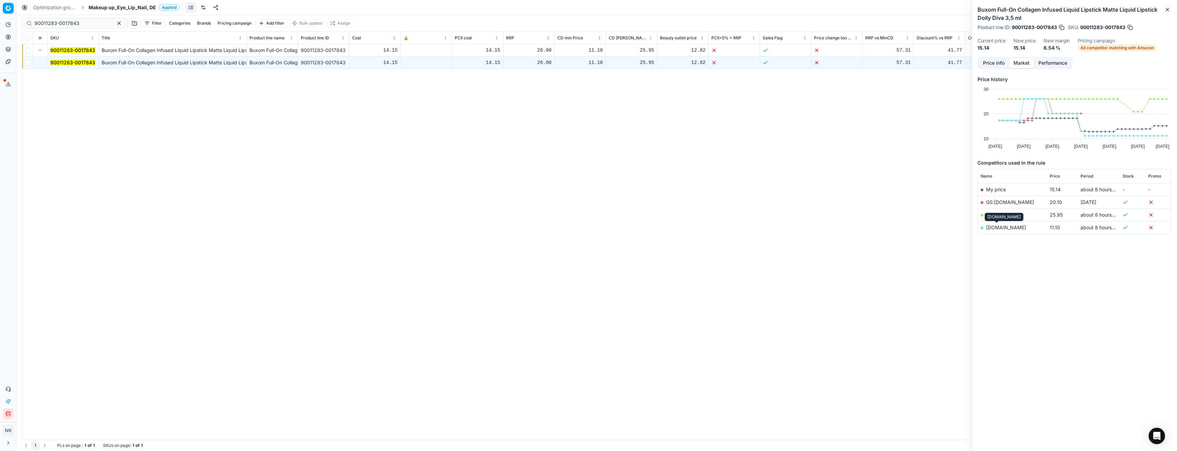
click at [994, 229] on link "[DOMAIN_NAME]" at bounding box center [1006, 227] width 40 height 6
click at [111, 9] on span "Makeup up_Eye_Lip_Nail, DE" at bounding box center [122, 7] width 67 height 7
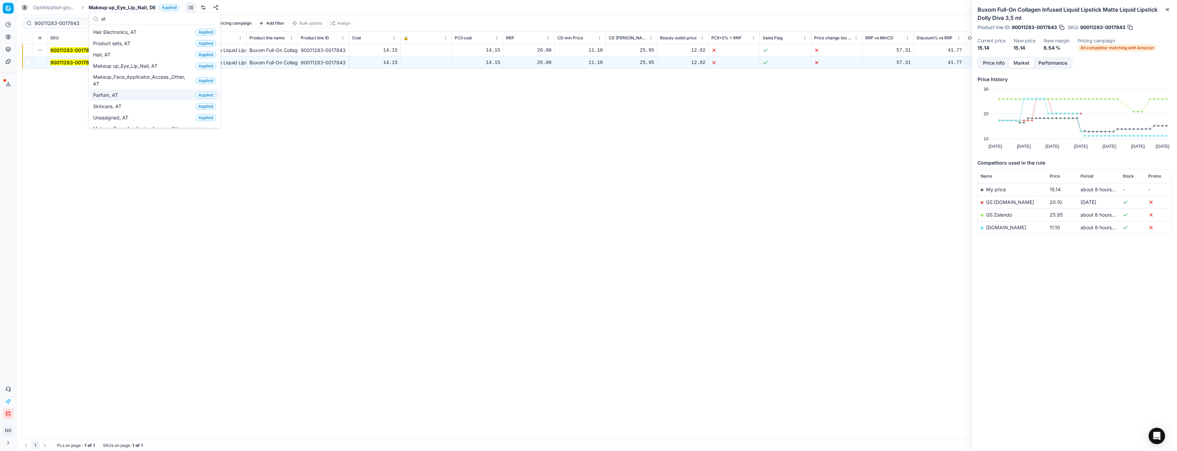
type input "at"
click at [117, 105] on span "Skincare, AT" at bounding box center [108, 106] width 31 height 7
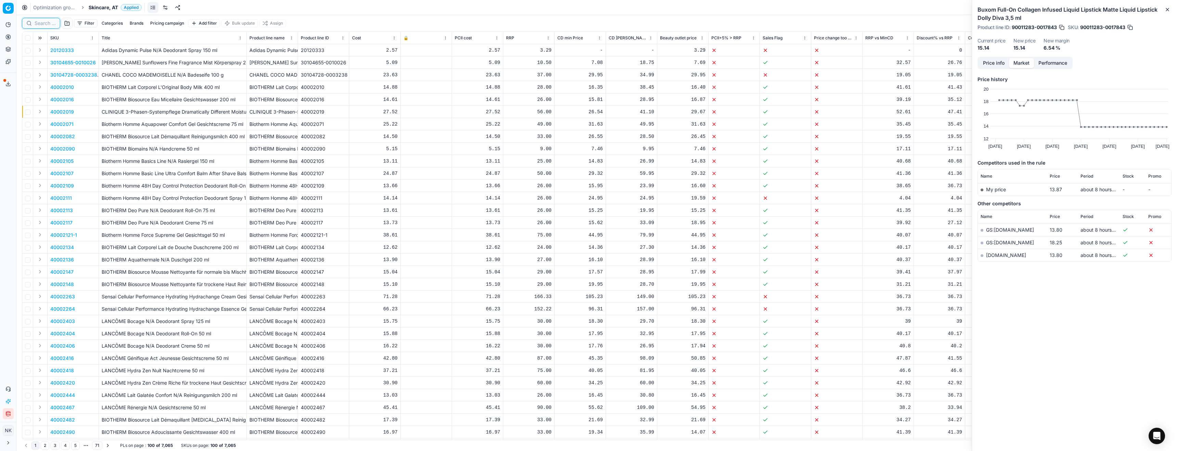
click at [47, 25] on input at bounding box center [45, 23] width 21 height 7
paste input "80077777-20"
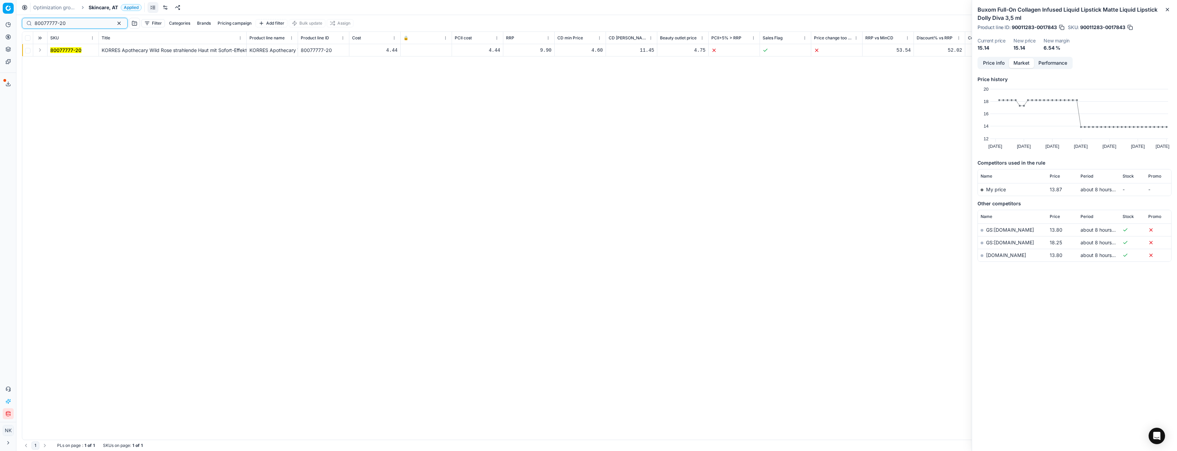
type input "80077777-20"
click at [39, 53] on button "Expand" at bounding box center [40, 50] width 8 height 8
click at [58, 63] on mark "80077777-20" at bounding box center [65, 63] width 31 height 6
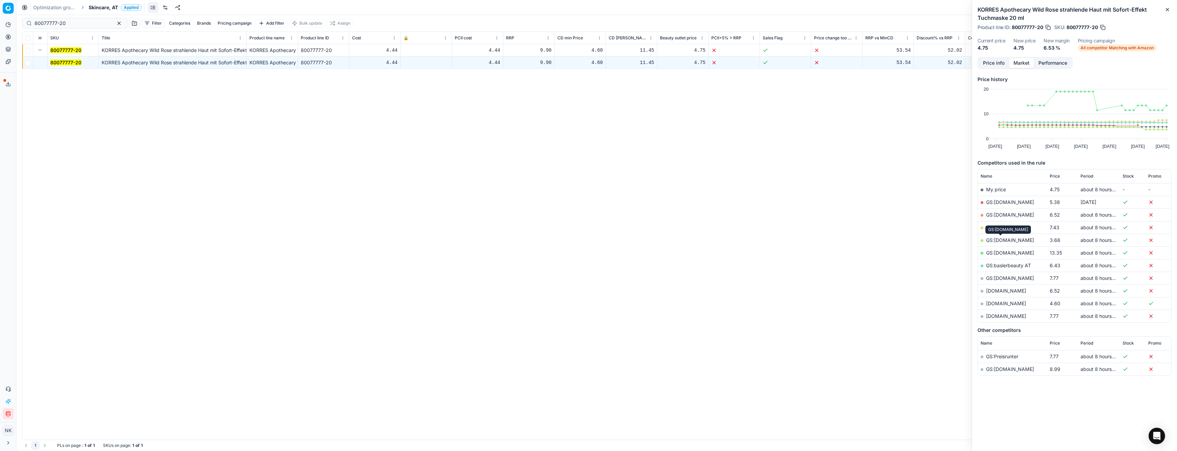
click at [999, 240] on link "GS:[DOMAIN_NAME]" at bounding box center [1010, 240] width 48 height 6
click at [104, 5] on span "Skincare, AT" at bounding box center [103, 7] width 29 height 7
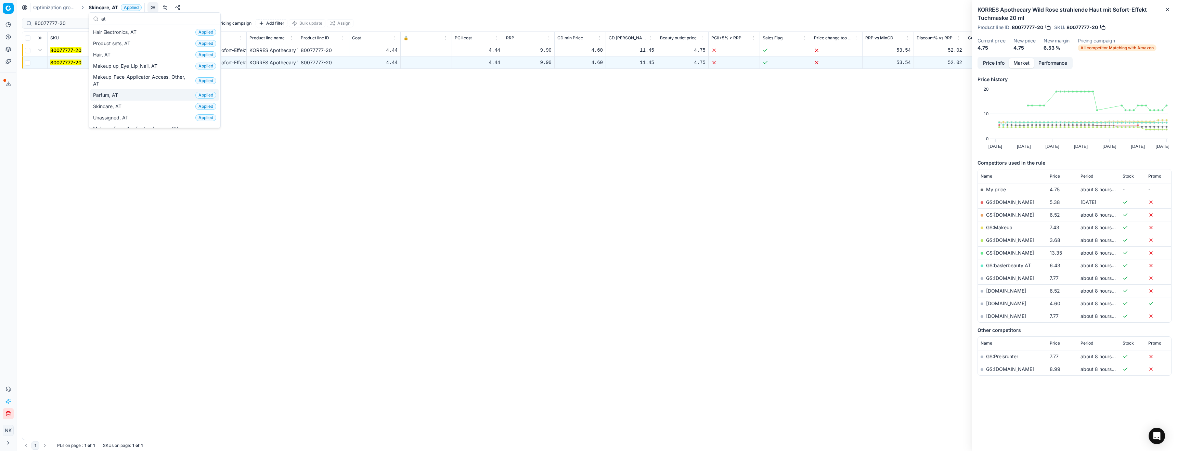
type input "at"
click at [125, 95] on div "Parfum, AT Applied" at bounding box center [154, 94] width 129 height 11
